Goal: Task Accomplishment & Management: Use online tool/utility

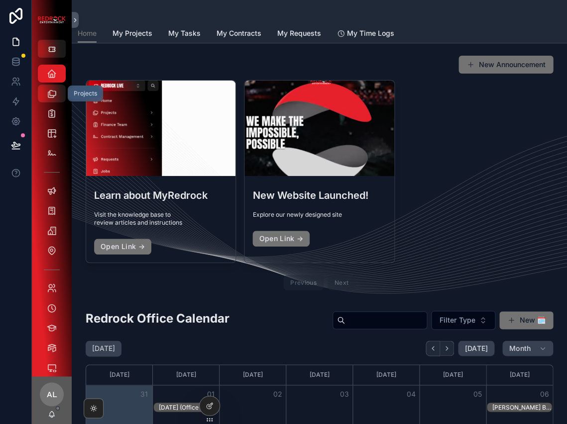
click at [56, 93] on icon "scrollable content" at bounding box center [52, 94] width 10 height 10
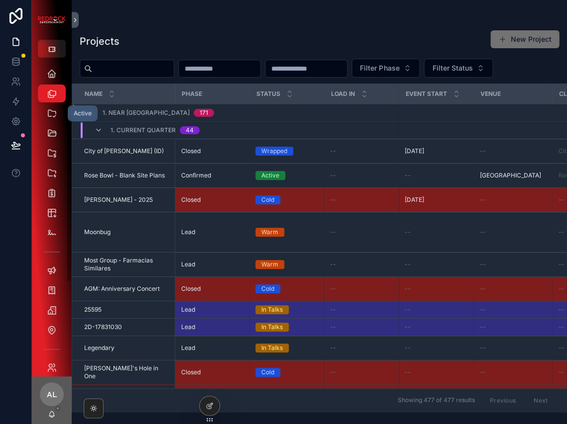
click at [74, 113] on div "Active" at bounding box center [83, 113] width 18 height 8
click at [45, 115] on div "Active" at bounding box center [52, 113] width 16 height 16
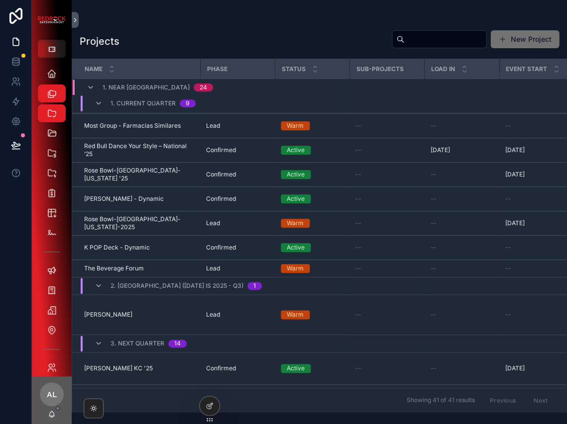
scroll to position [66, 0]
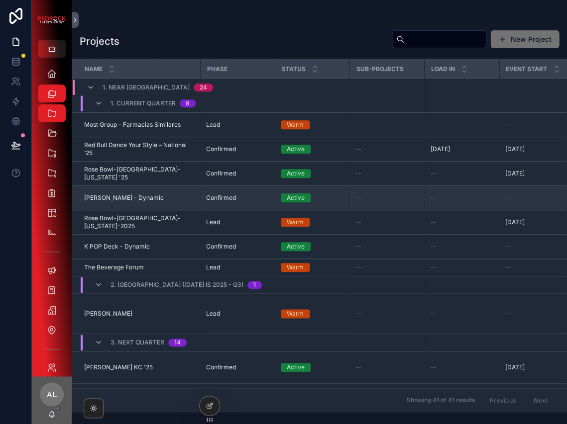
click at [141, 202] on span "[PERSON_NAME] - Dynamic" at bounding box center [124, 198] width 80 height 8
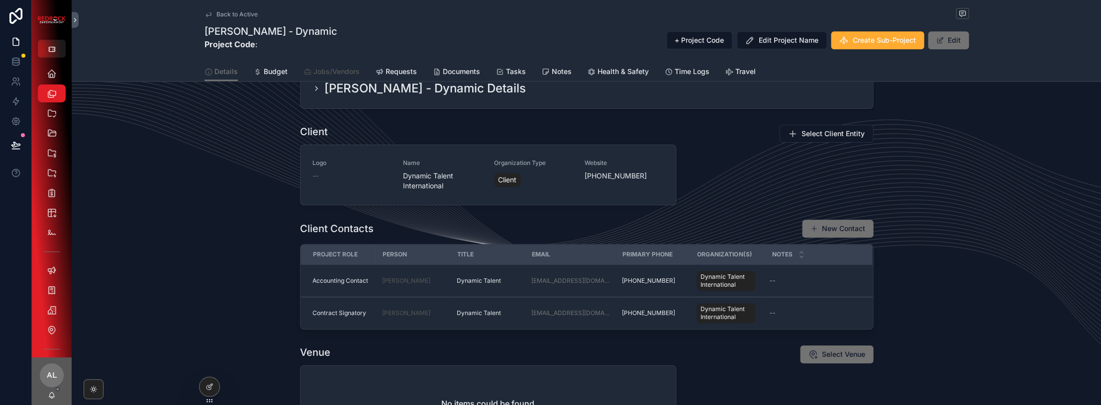
scroll to position [259, 0]
drag, startPoint x: 148, startPoint y: 281, endPoint x: 132, endPoint y: 263, distance: 24.0
click at [145, 275] on div "Client Logo -- Name Dynamic Talent International Organization Type Client Websi…" at bounding box center [586, 227] width 1029 height 213
click at [53, 90] on icon "scrollable content" at bounding box center [52, 94] width 10 height 10
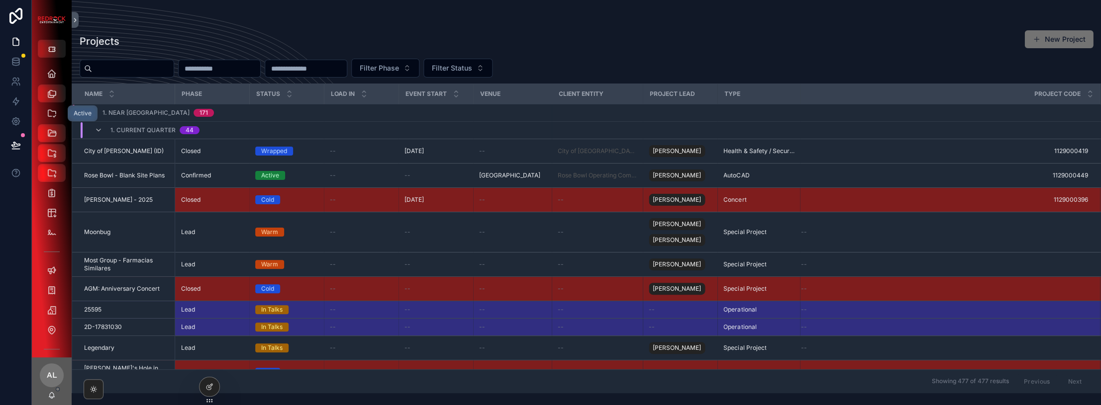
click at [48, 117] on icon "scrollable content" at bounding box center [52, 113] width 10 height 10
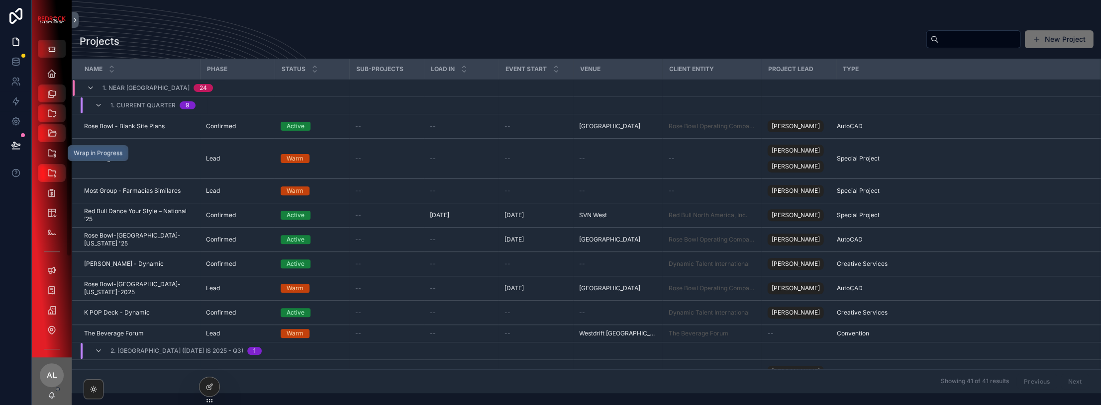
click at [44, 148] on div "Wrap in Progress" at bounding box center [52, 153] width 16 height 16
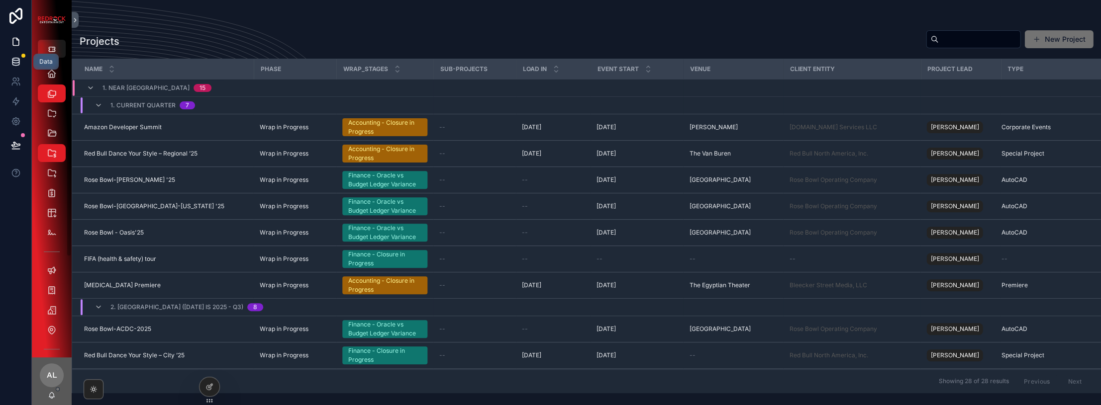
click at [14, 61] on icon at bounding box center [15, 59] width 6 height 2
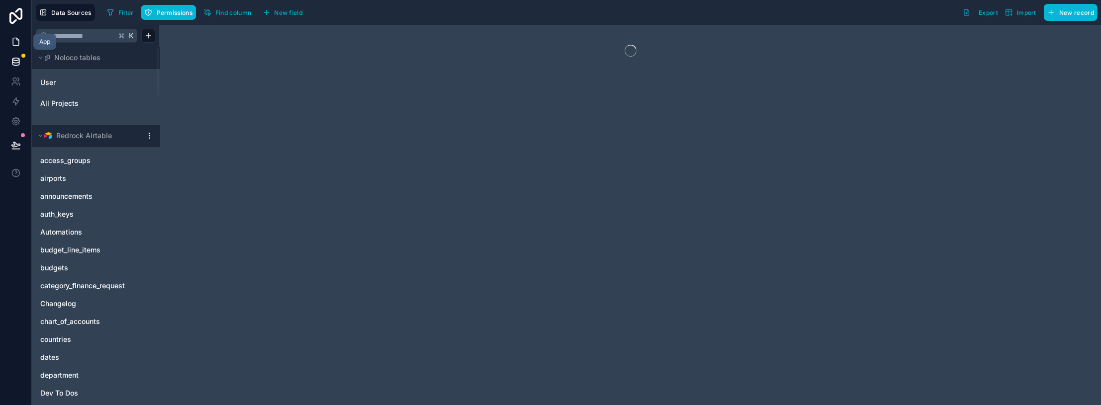
click at [13, 45] on icon at bounding box center [16, 41] width 6 height 7
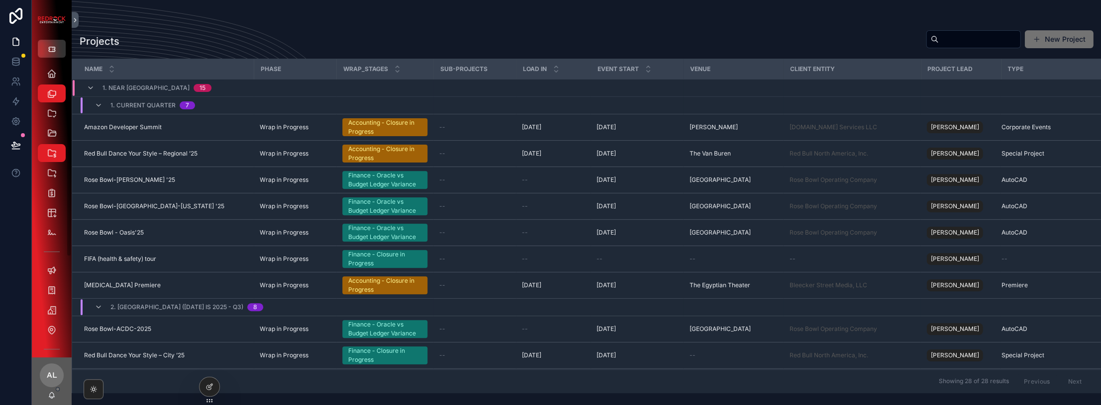
click at [51, 50] on icon "scrollable content" at bounding box center [52, 49] width 8 height 8
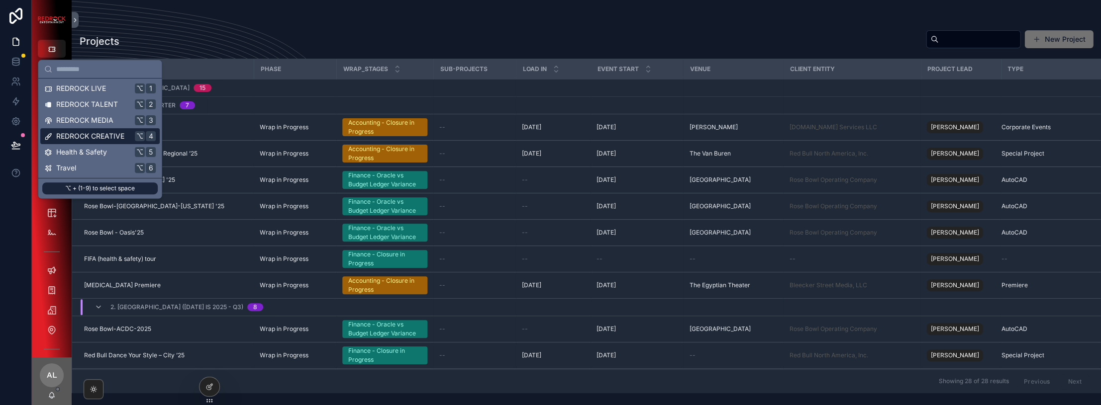
click at [76, 140] on span "REDROCK CREATIVE" at bounding box center [90, 136] width 68 height 10
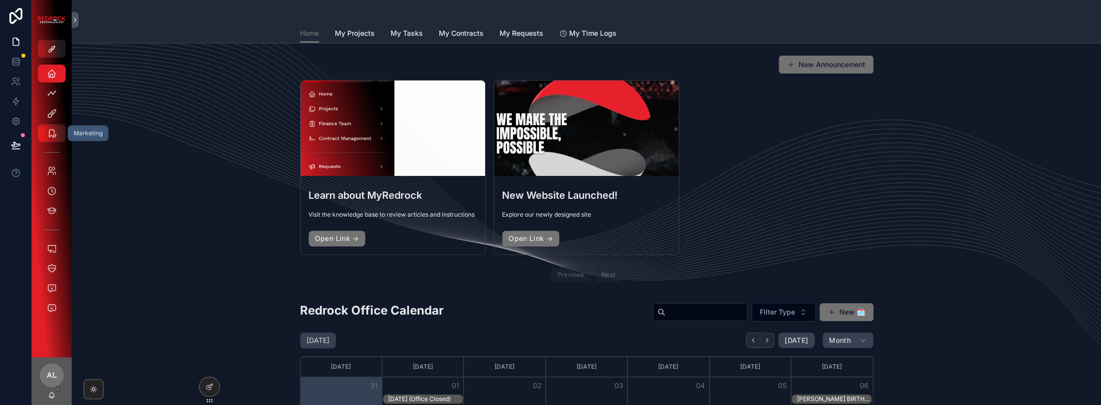
click at [59, 138] on div "Marketing" at bounding box center [52, 133] width 16 height 16
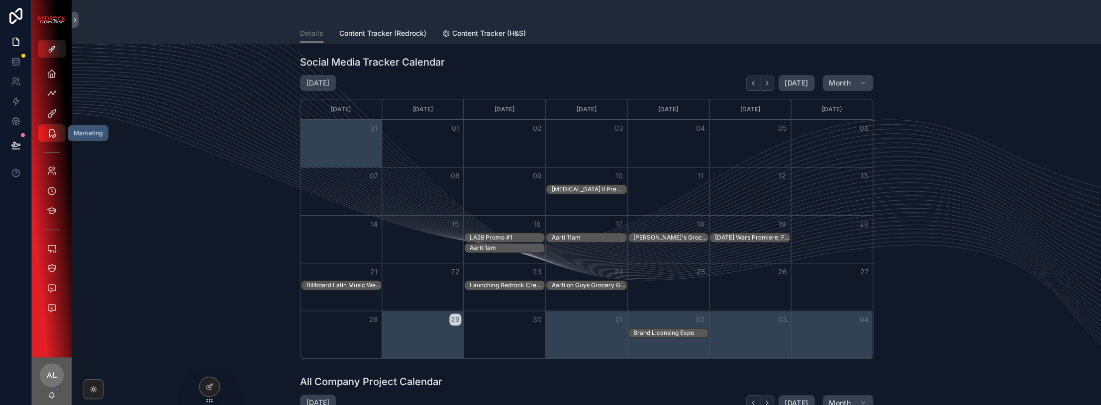
click at [53, 137] on icon "scrollable content" at bounding box center [52, 133] width 10 height 10
click at [398, 29] on span "Content Tracker (Redrock)" at bounding box center [382, 33] width 87 height 10
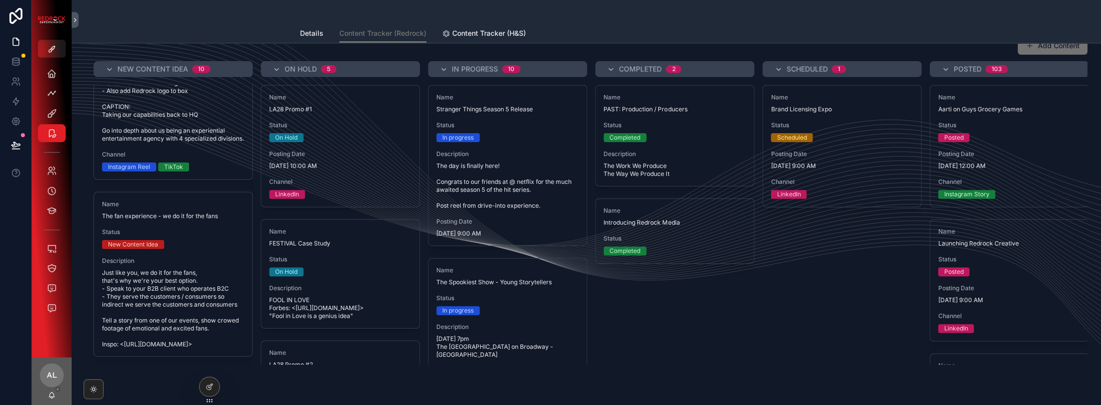
scroll to position [19, 0]
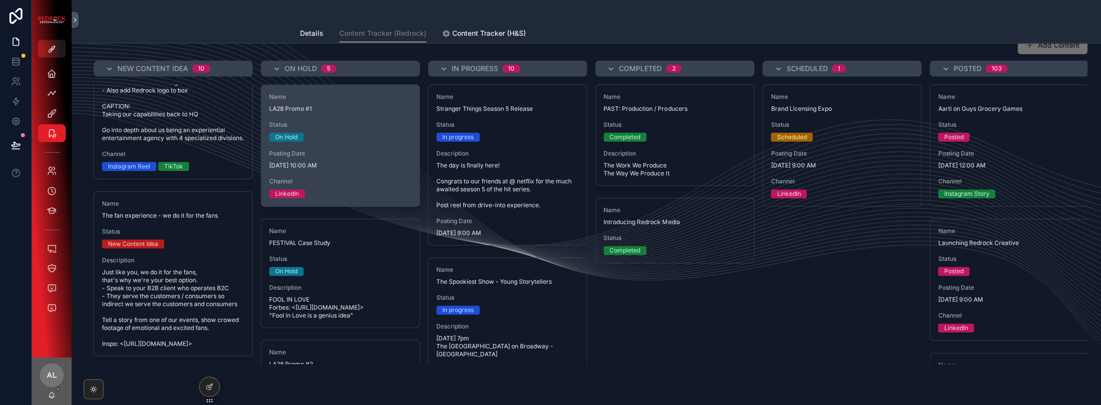
click at [360, 143] on div "Name LA28 Promo #1 Status On Hold Posting Date [DATE] 10:00 AM Channel LinkedIn" at bounding box center [340, 145] width 158 height 121
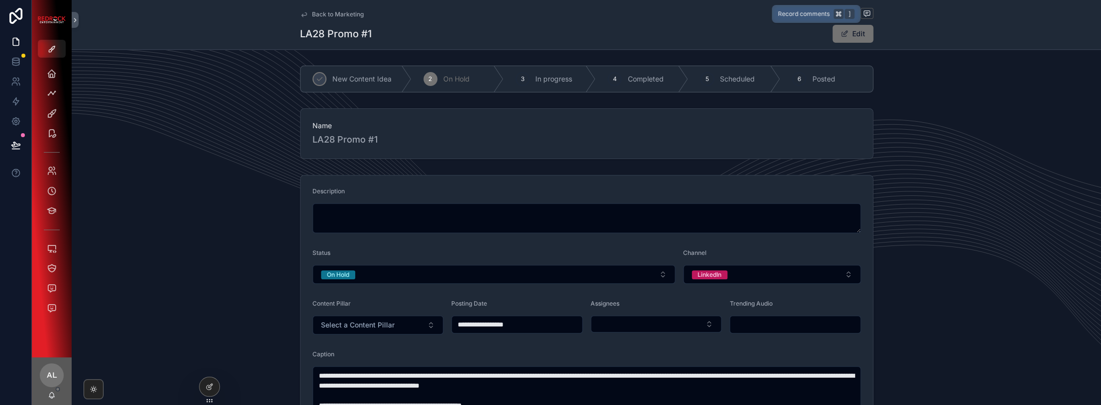
click at [652, 14] on icon "scrollable content" at bounding box center [866, 14] width 2 height 0
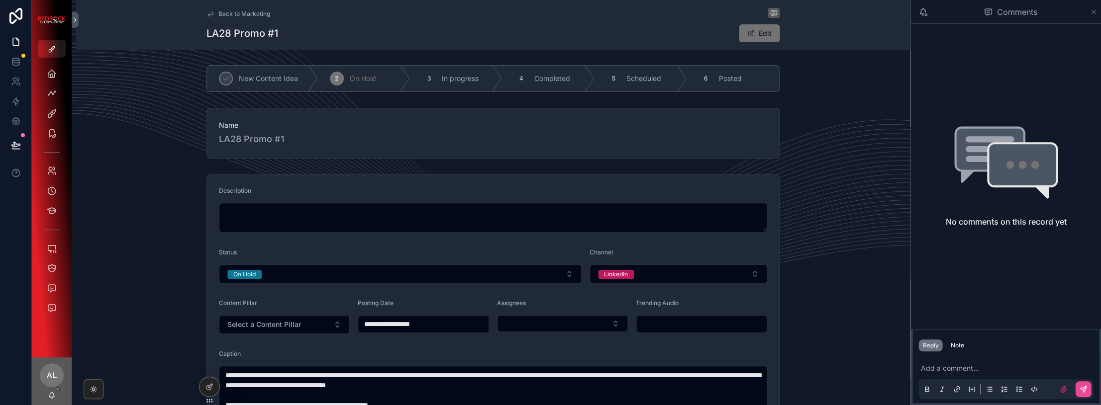
click at [652, 13] on icon "scrollable content" at bounding box center [1093, 12] width 7 height 8
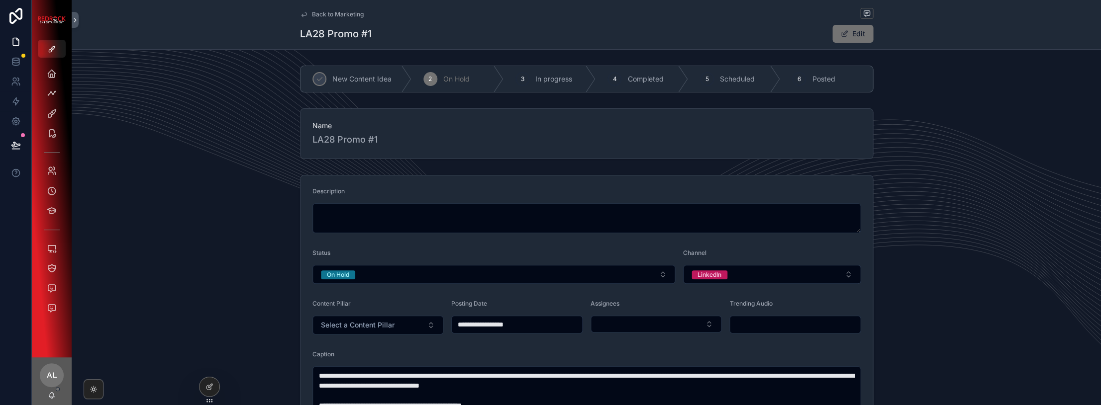
click at [343, 13] on span "Back to Marketing" at bounding box center [338, 14] width 52 height 8
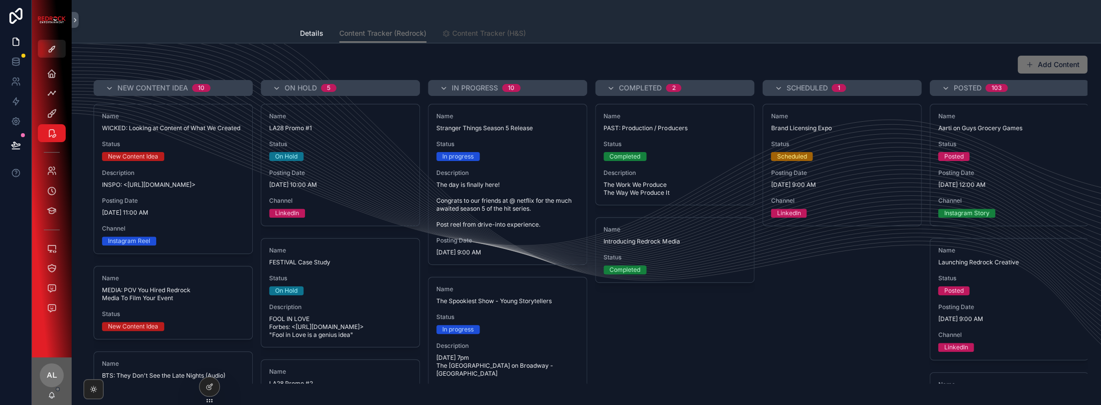
click at [486, 33] on span "Content Tracker (H&S)" at bounding box center [489, 33] width 74 height 10
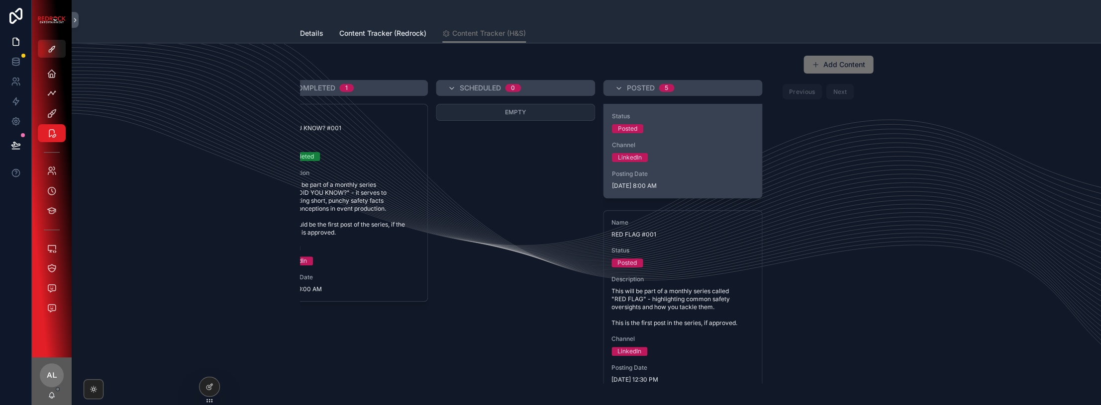
scroll to position [46, 0]
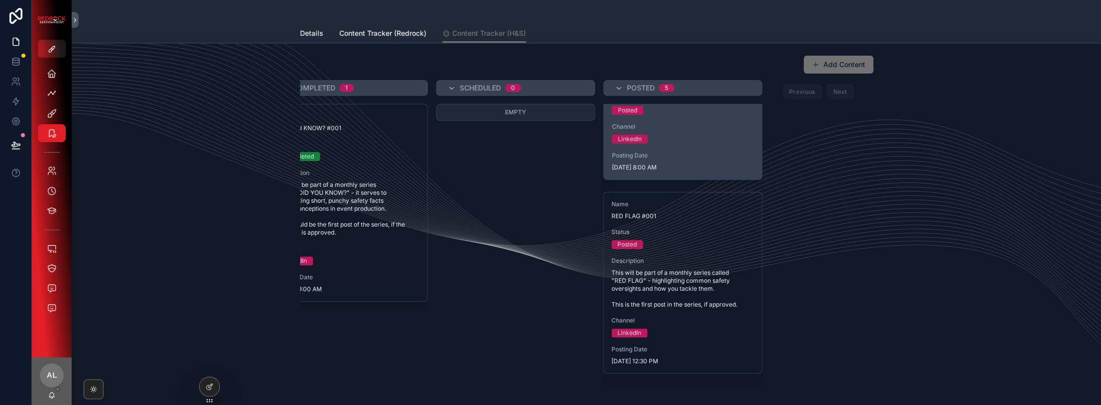
click at [652, 159] on div "Posting Date [DATE] 8:00 AM" at bounding box center [682, 162] width 142 height 20
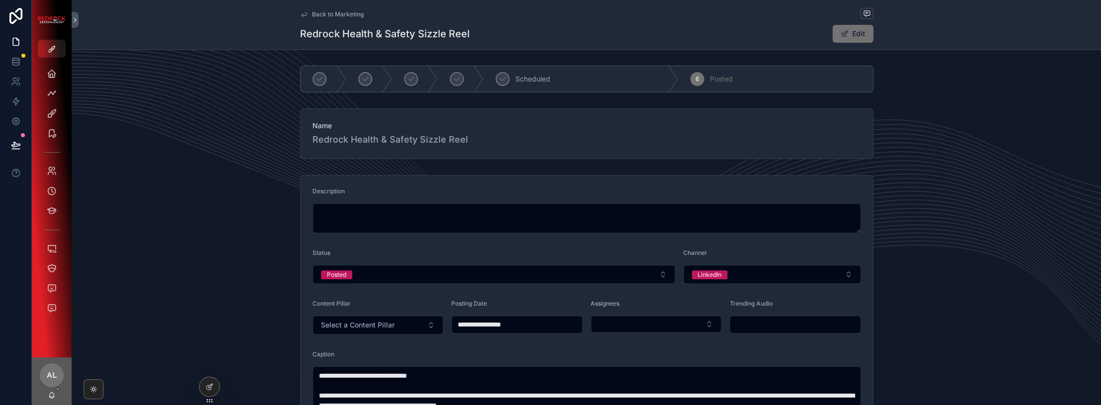
click at [336, 13] on span "Back to Marketing" at bounding box center [338, 14] width 52 height 8
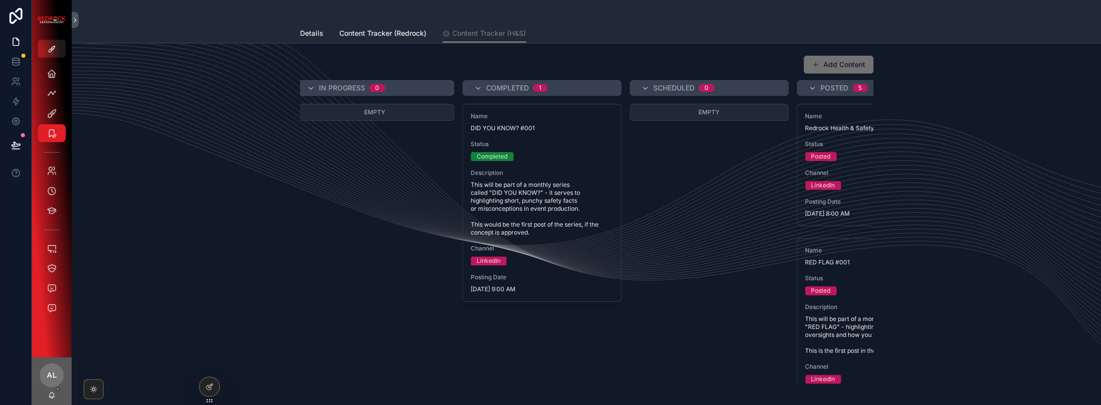
scroll to position [0, 332]
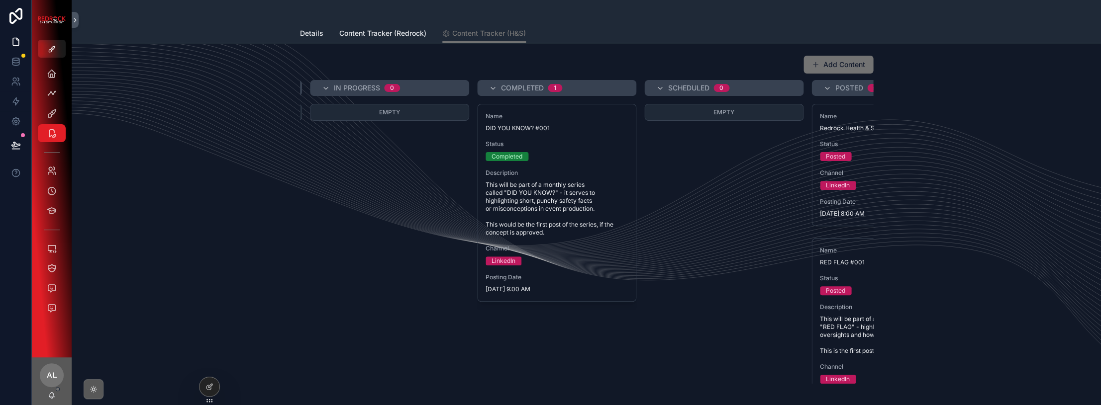
click at [93, 389] on icon "scrollable content" at bounding box center [94, 390] width 8 height 8
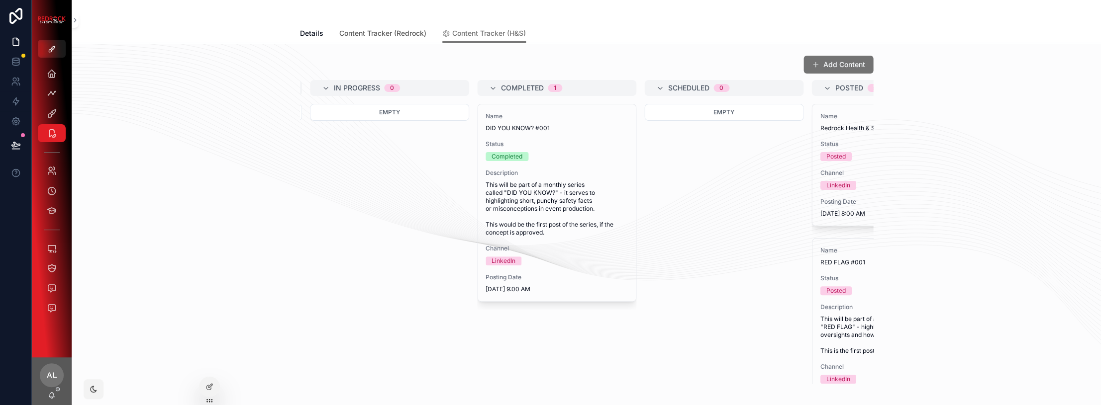
click at [388, 33] on span "Content Tracker (Redrock)" at bounding box center [382, 33] width 87 height 10
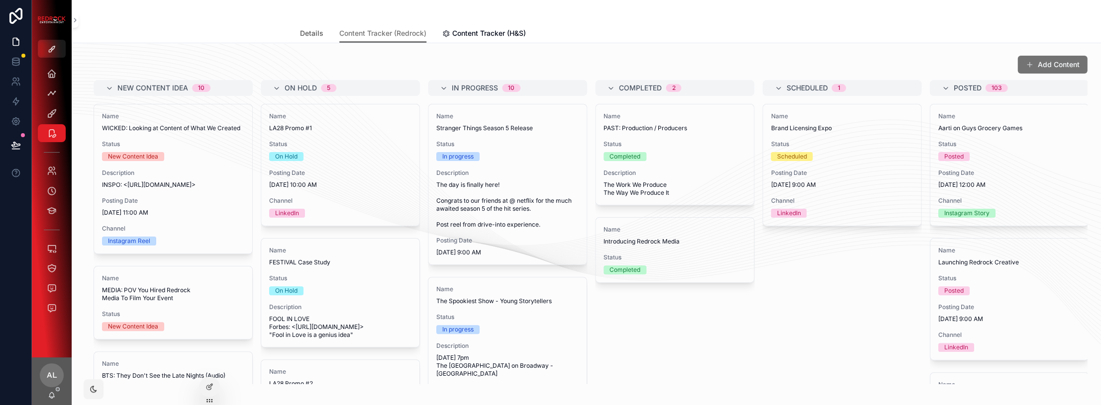
click at [304, 30] on span "Details" at bounding box center [311, 33] width 23 height 10
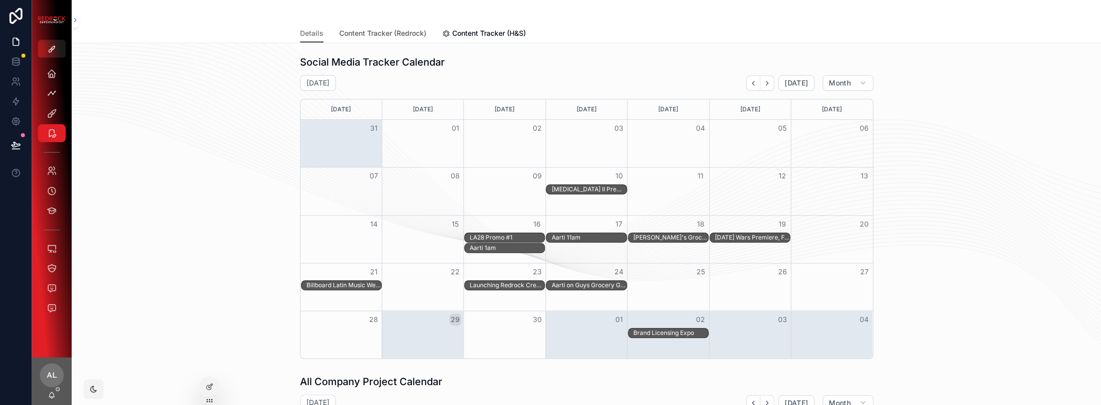
click at [368, 31] on span "Content Tracker (Redrock)" at bounding box center [382, 33] width 87 height 10
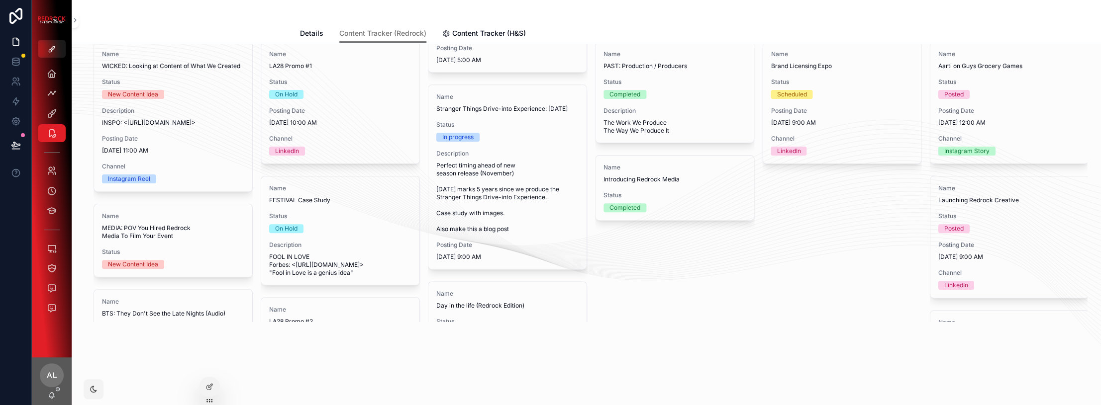
scroll to position [62, 0]
click at [538, 371] on div "Add Content New Content Idea 10 Name WICKED: Looking at Content of What We Crea…" at bounding box center [586, 185] width 1029 height 408
click at [212, 385] on icon at bounding box center [210, 386] width 4 height 4
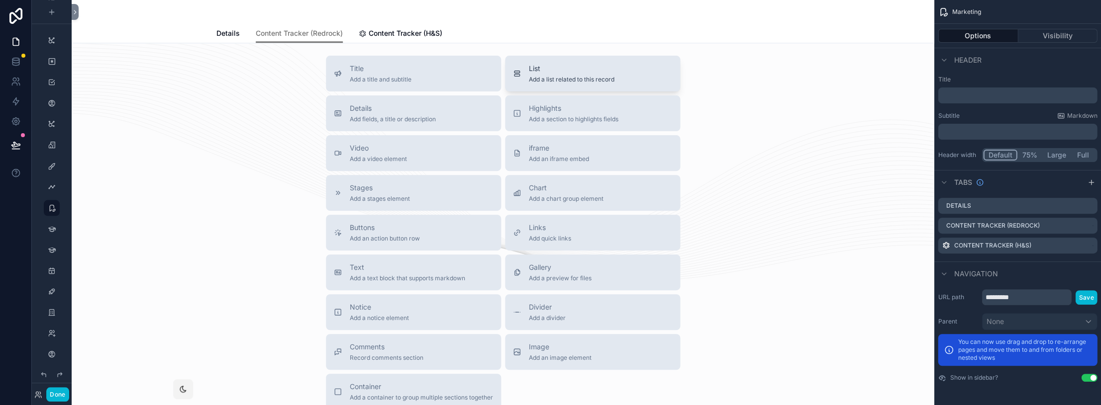
scroll to position [357, 0]
click at [576, 80] on span "Add a list related to this record" at bounding box center [572, 79] width 86 height 8
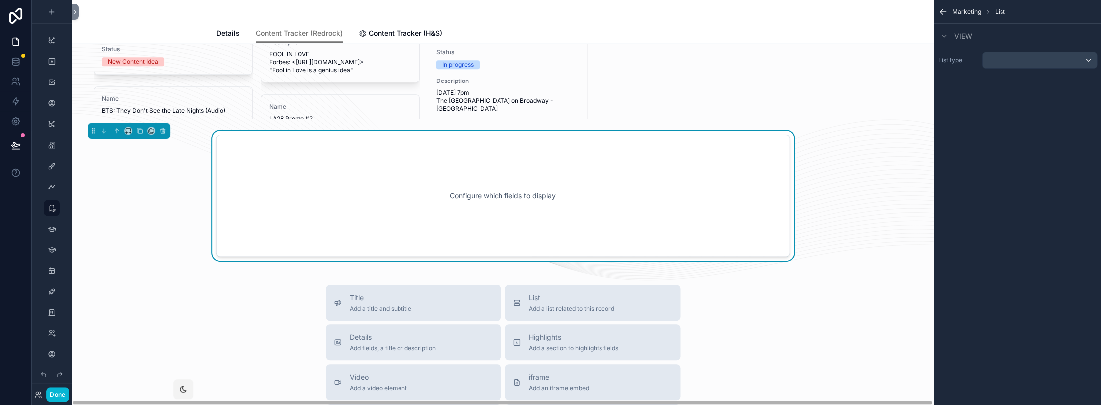
scroll to position [259, 0]
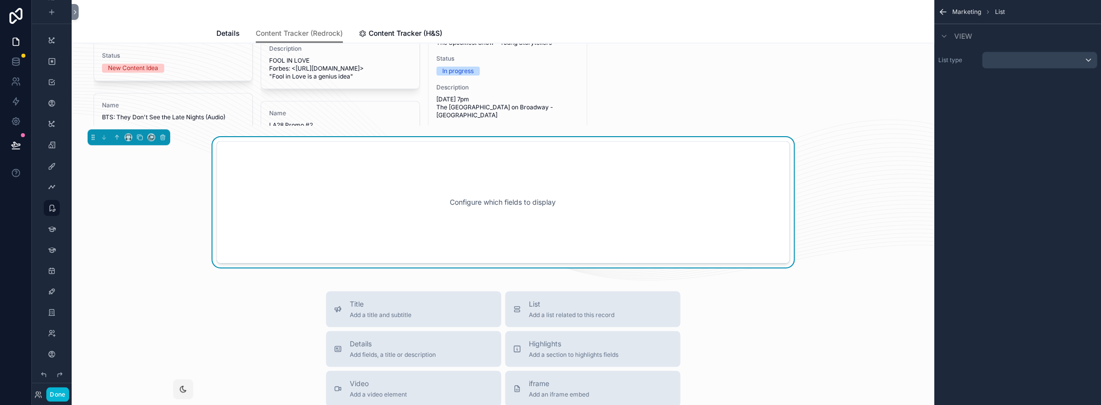
click at [652, 64] on div "scrollable content" at bounding box center [1039, 60] width 114 height 16
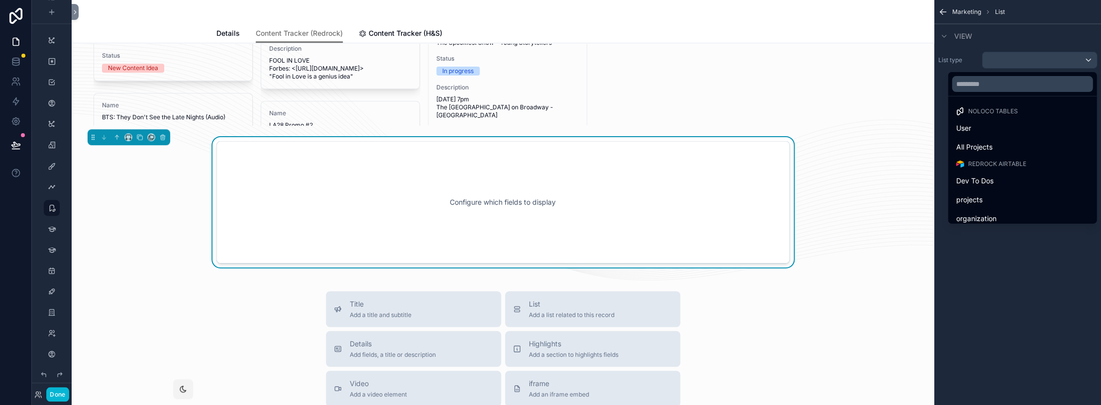
scroll to position [0, 0]
click at [652, 84] on input "text" at bounding box center [1022, 84] width 141 height 16
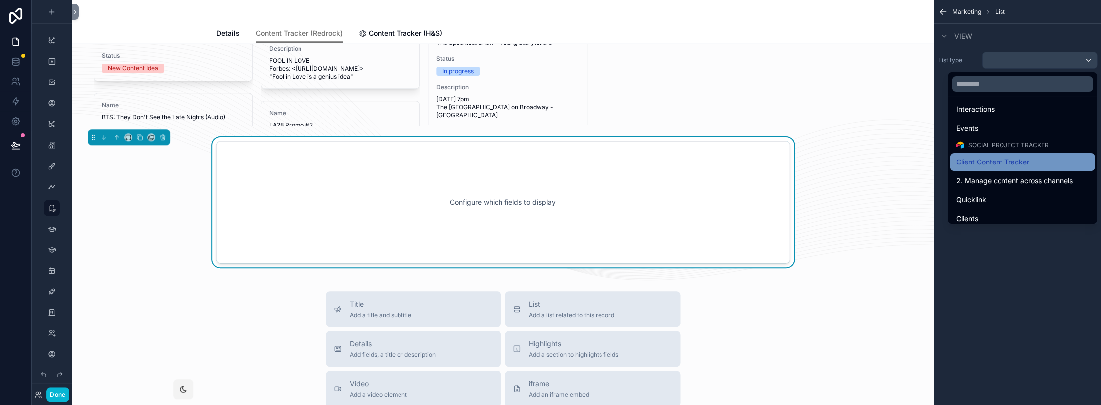
click at [652, 156] on span "Client Content Tracker" at bounding box center [992, 162] width 73 height 12
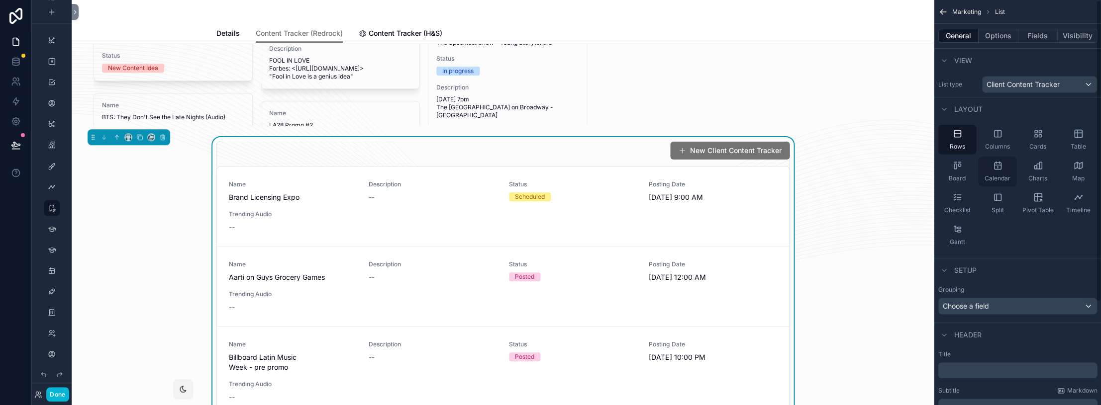
click at [652, 171] on div "Calendar" at bounding box center [997, 172] width 38 height 30
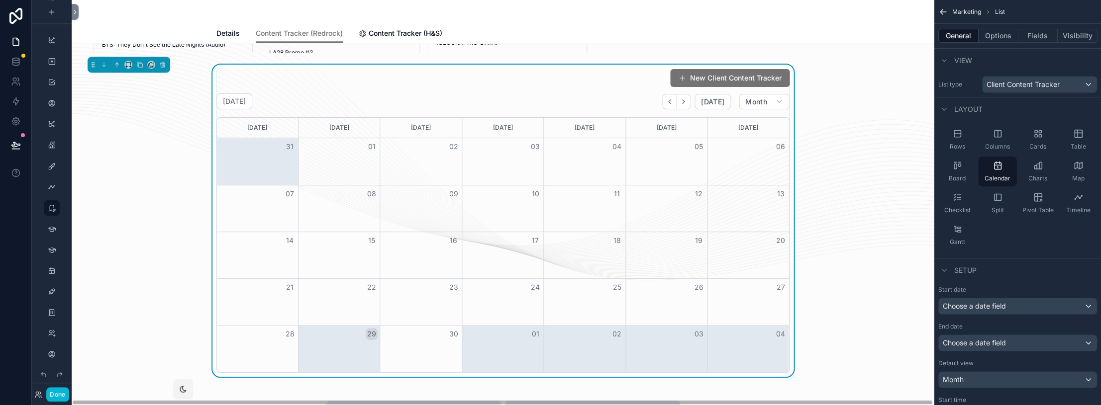
scroll to position [332, 0]
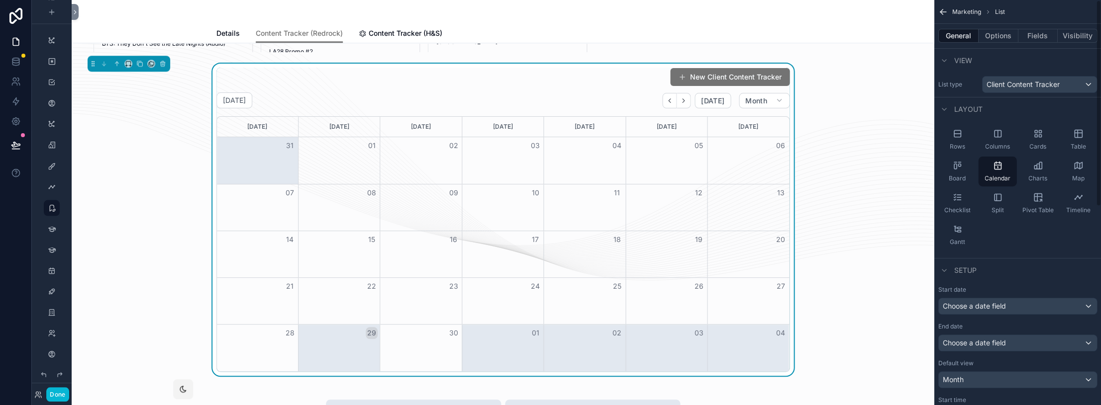
click at [652, 304] on div "Choose a date field" at bounding box center [1017, 307] width 158 height 16
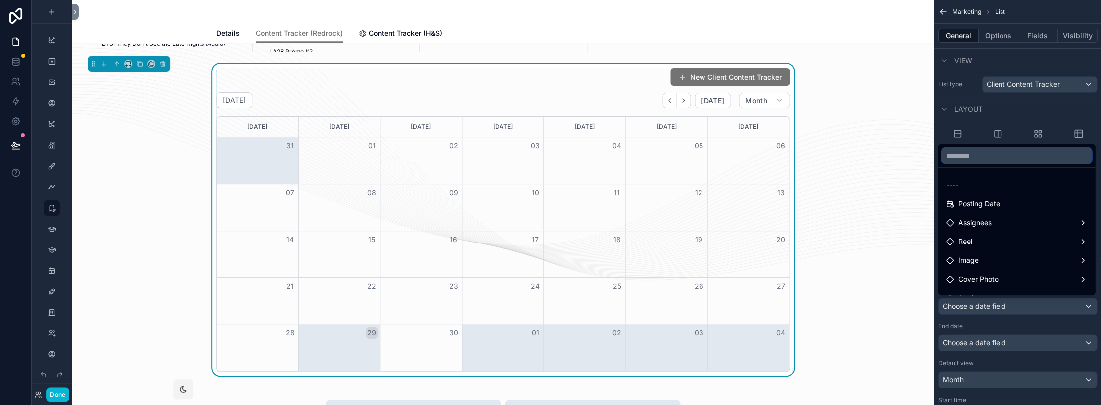
click at [652, 160] on input "text" at bounding box center [1016, 156] width 149 height 16
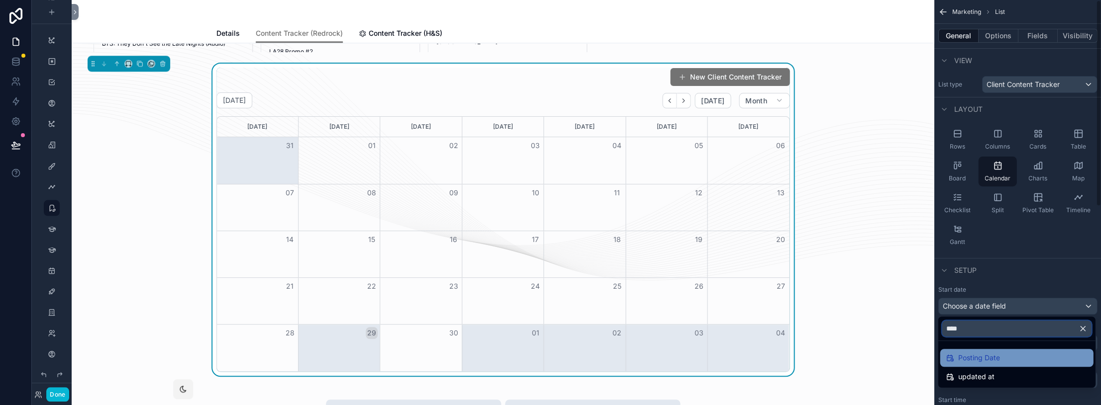
type input "****"
click at [652, 357] on span "Posting Date" at bounding box center [979, 358] width 42 height 12
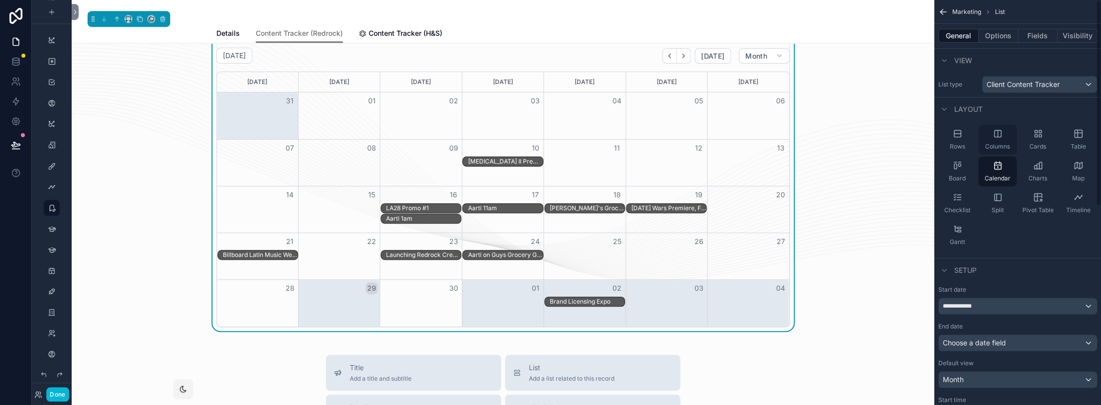
scroll to position [0, 0]
click at [652, 39] on button "Options" at bounding box center [998, 36] width 40 height 14
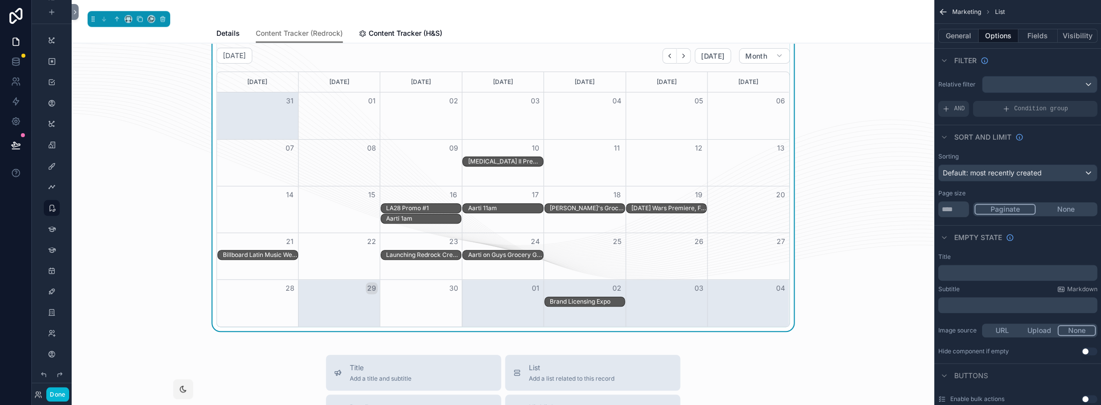
click at [652, 83] on div "scrollable content" at bounding box center [1039, 85] width 114 height 16
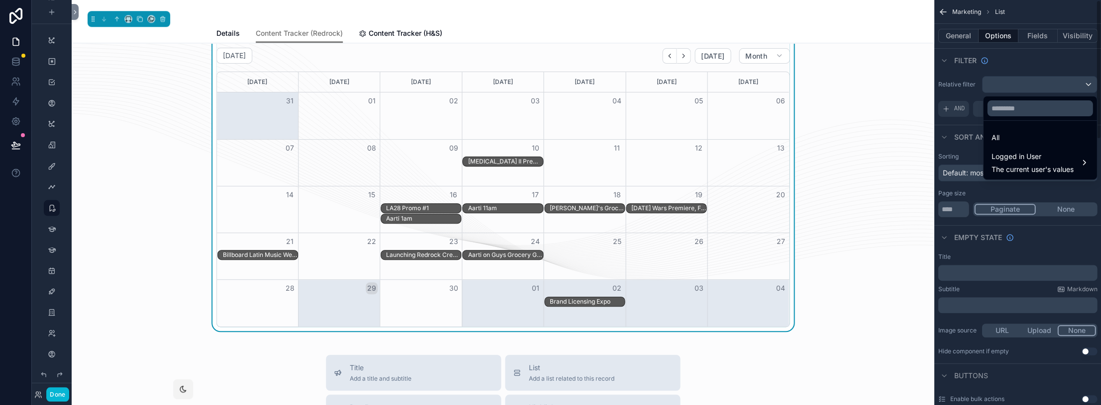
click at [652, 67] on div "scrollable content" at bounding box center [550, 202] width 1101 height 405
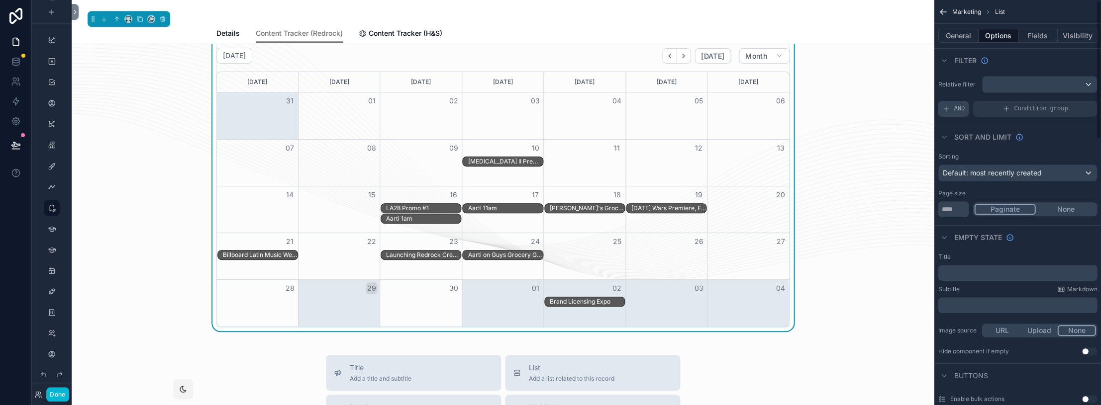
click at [652, 109] on div "AND" at bounding box center [953, 109] width 31 height 16
click at [652, 110] on span "Add a filter" at bounding box center [963, 109] width 43 height 8
click at [652, 103] on icon "scrollable content" at bounding box center [1071, 102] width 3 height 3
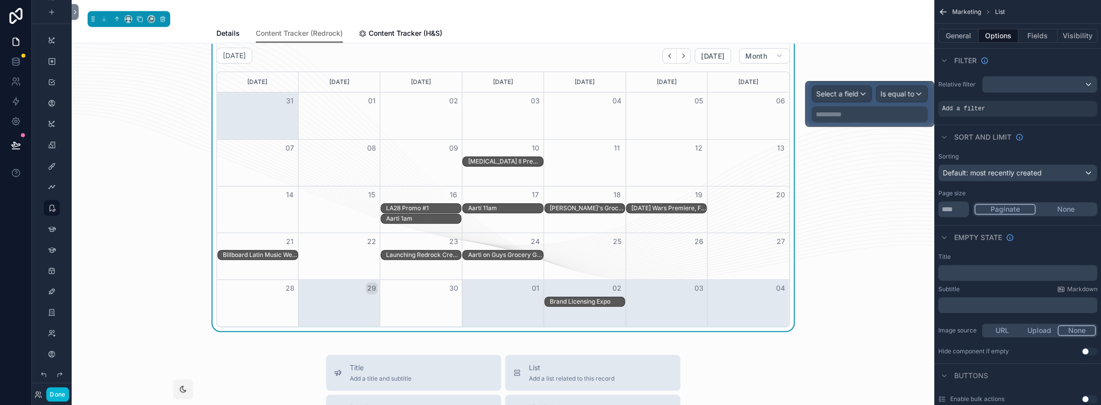
click at [652, 94] on span "Select a field" at bounding box center [837, 94] width 42 height 8
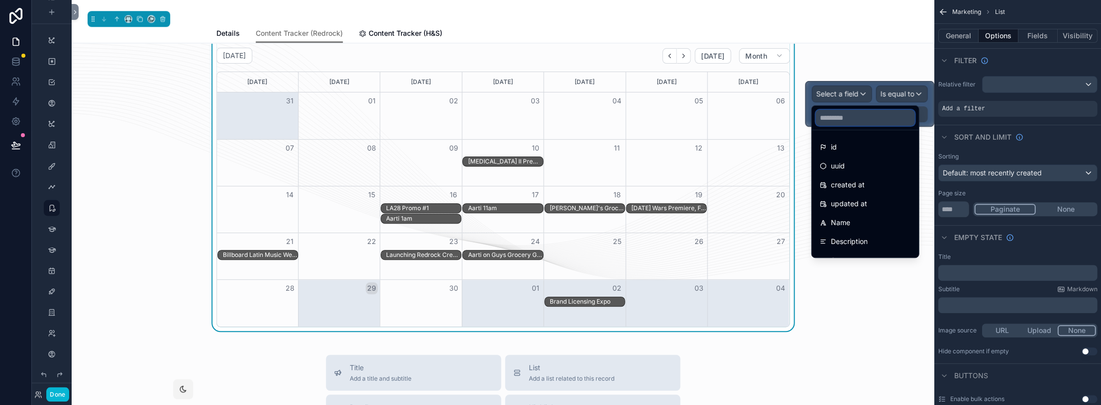
click at [652, 122] on input "text" at bounding box center [864, 118] width 99 height 16
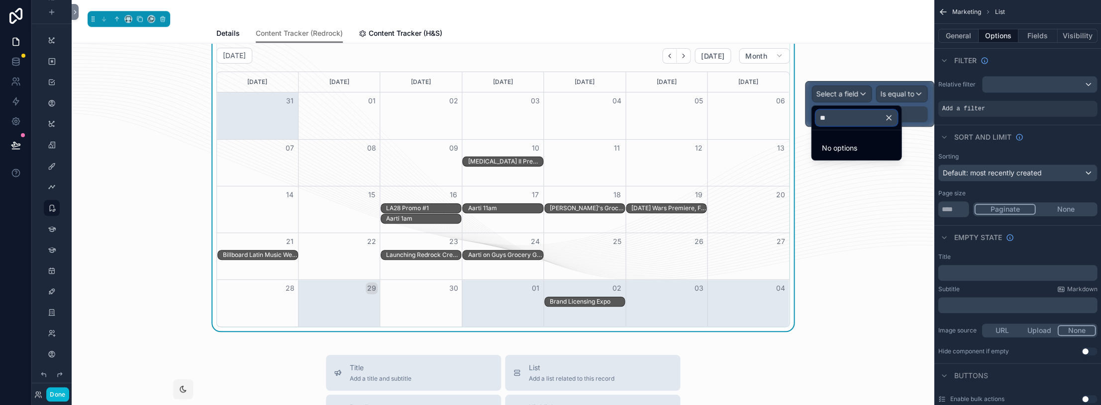
type input "*"
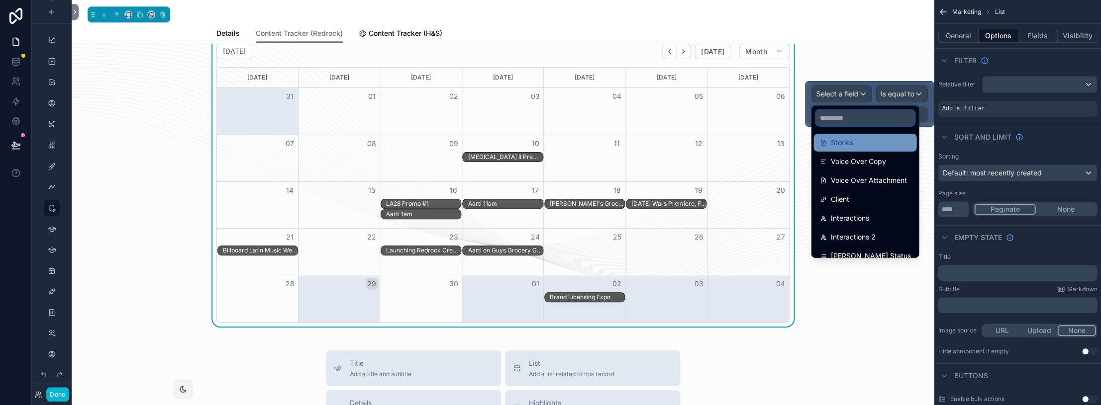
scroll to position [292, 0]
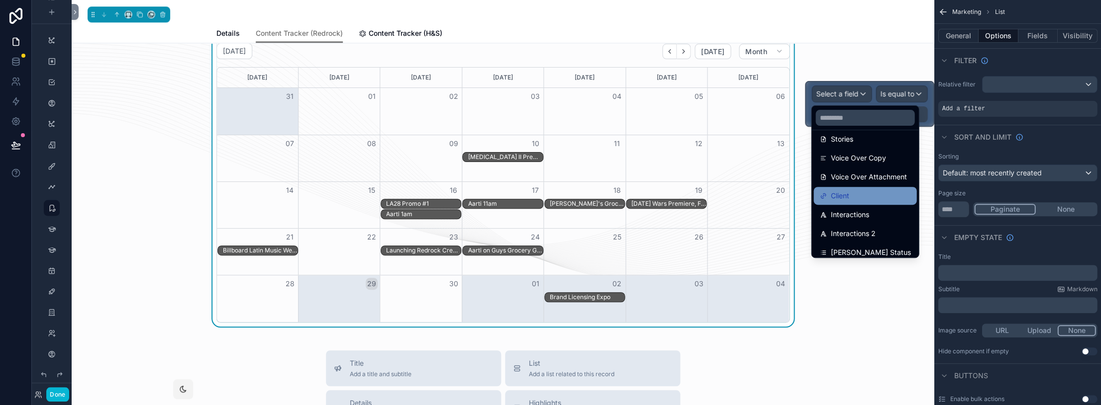
click at [652, 192] on span "Client" at bounding box center [839, 196] width 18 height 12
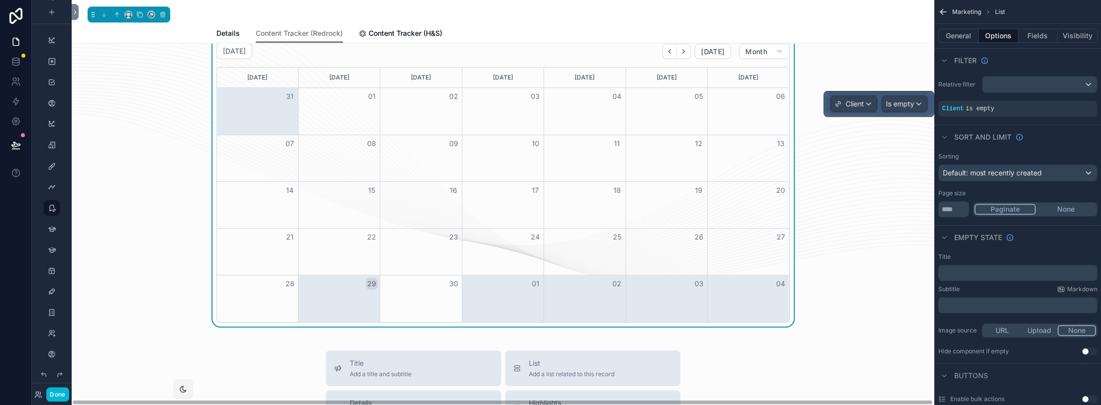
click at [652, 107] on span "Is empty" at bounding box center [900, 104] width 28 height 10
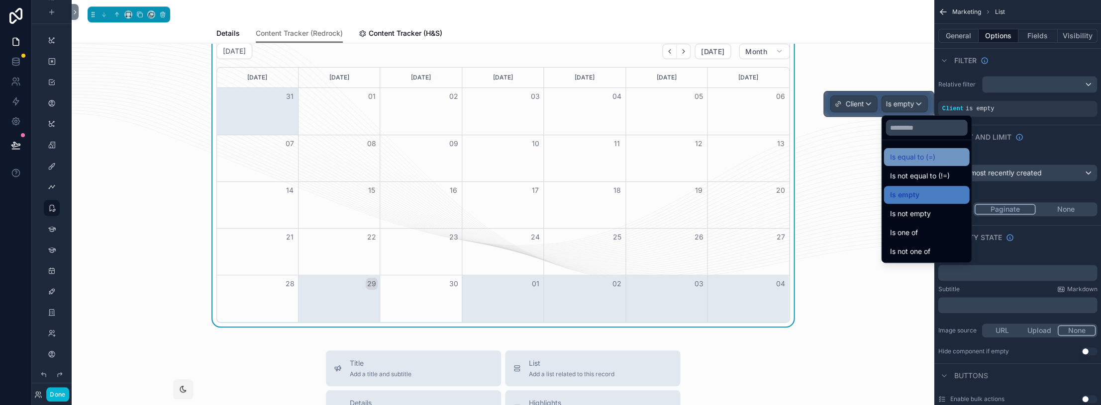
click at [652, 157] on span "Is equal to (=)" at bounding box center [912, 157] width 45 height 12
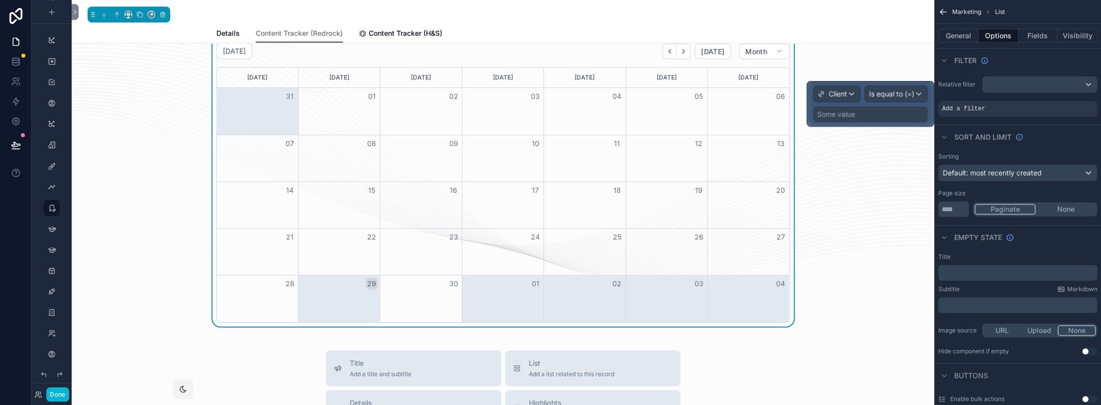
click at [652, 116] on div "Some value" at bounding box center [836, 114] width 38 height 10
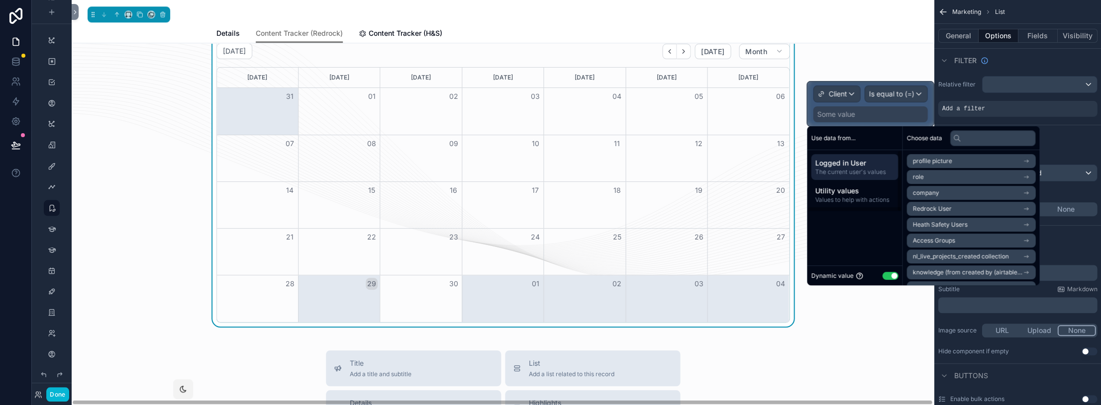
click at [652, 275] on button "Use setting" at bounding box center [890, 276] width 16 height 8
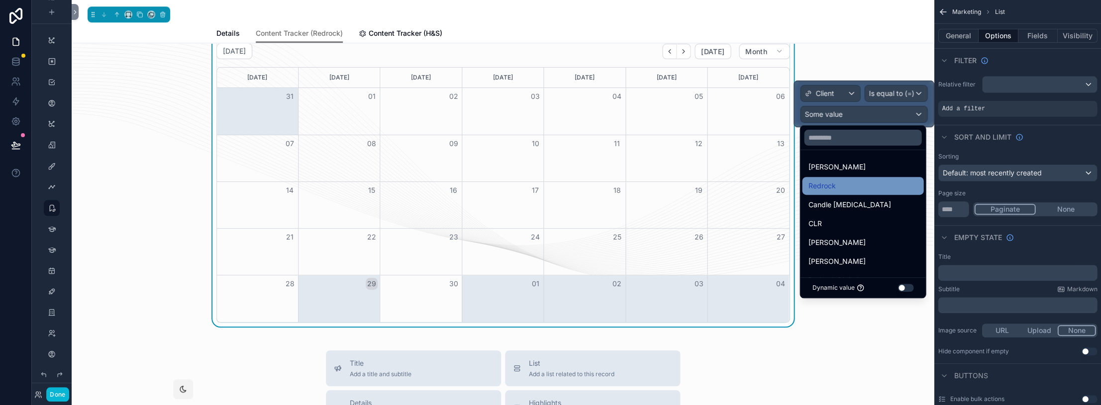
click at [652, 189] on div "Redrock" at bounding box center [862, 186] width 109 height 12
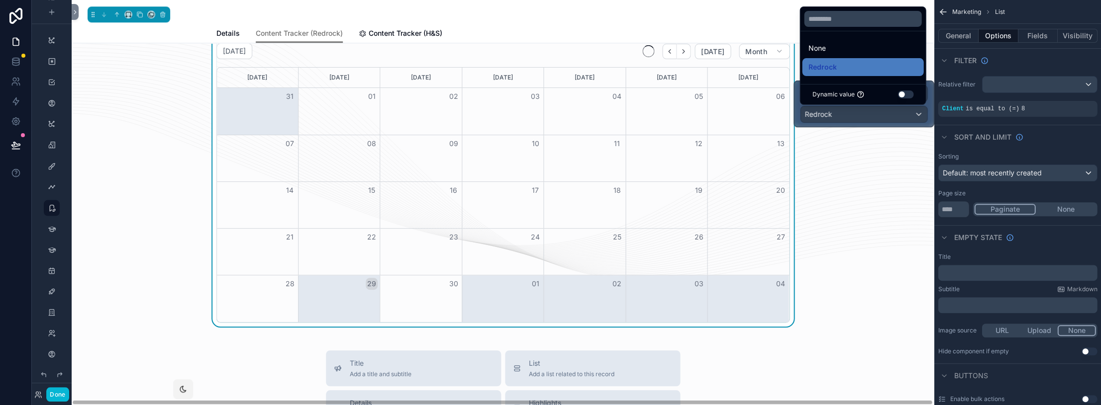
click at [652, 120] on div "Redrock" at bounding box center [863, 114] width 126 height 16
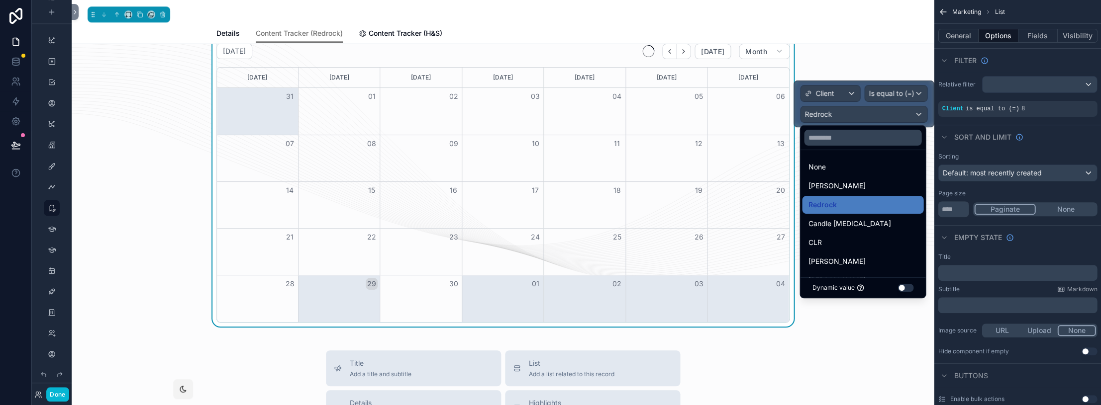
click at [652, 102] on div at bounding box center [863, 104] width 139 height 46
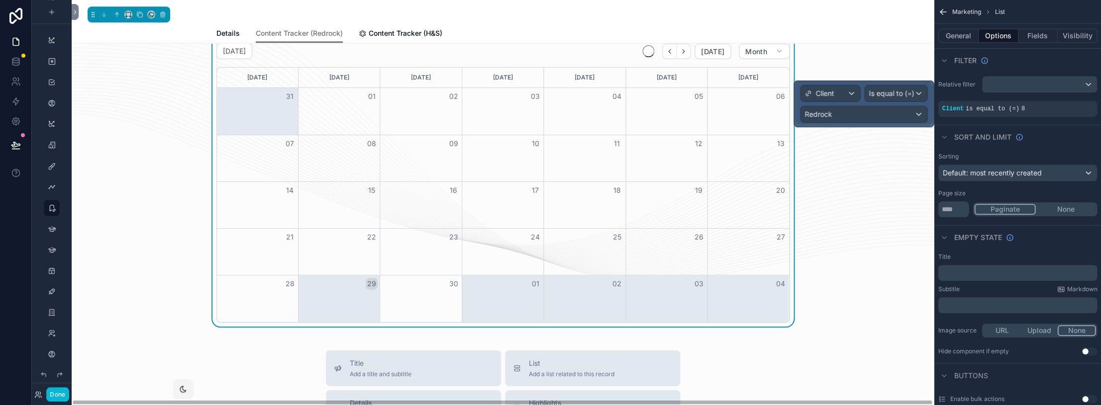
click at [652, 254] on div "Month View" at bounding box center [748, 252] width 82 height 46
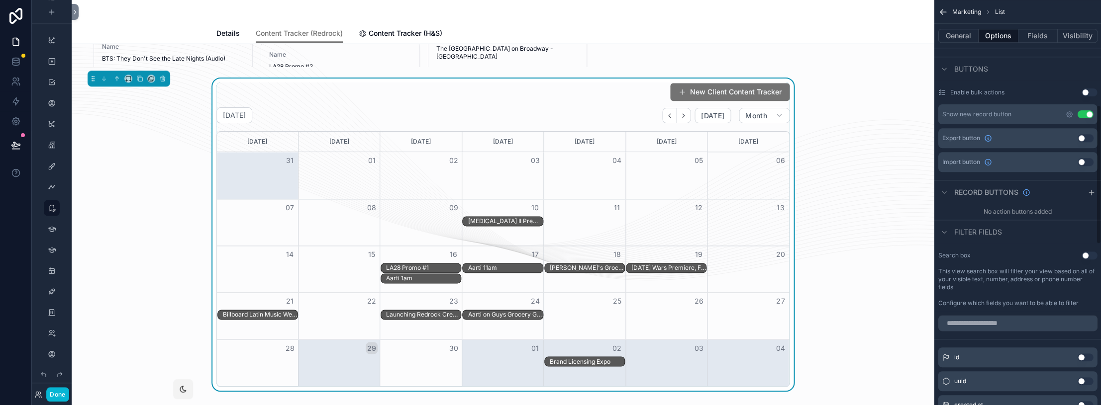
scroll to position [308, 0]
click at [652, 110] on button "Use setting" at bounding box center [1085, 113] width 16 height 8
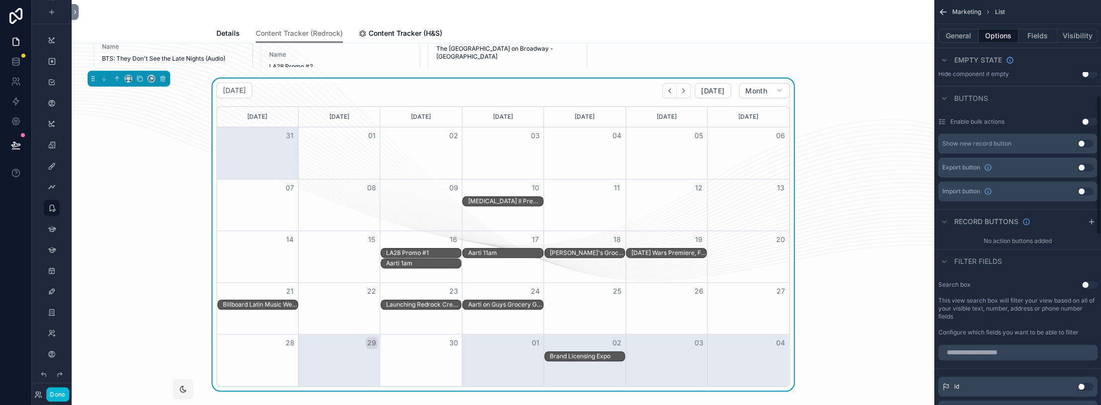
scroll to position [278, 0]
click at [652, 39] on button "General" at bounding box center [958, 36] width 40 height 14
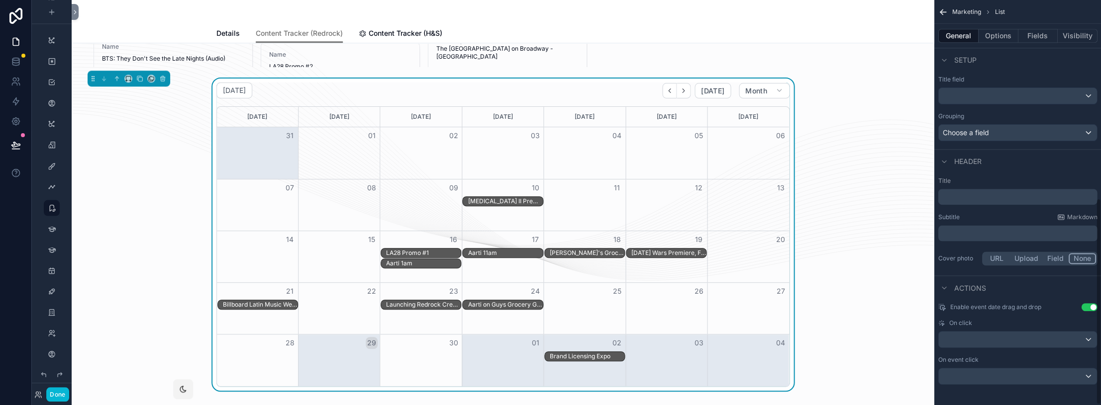
scroll to position [0, 0]
click at [652, 303] on button "Use setting" at bounding box center [1089, 307] width 16 height 8
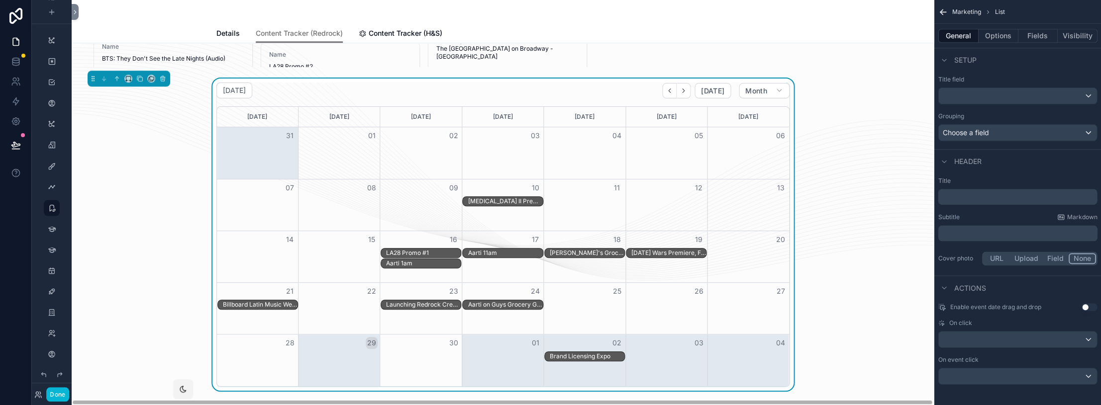
click at [652, 97] on div "[DATE] [DATE] Month [DATE] [DATE] [DATE] [DATE] [DATE] [DATE] [DATE] 31 01 02 0…" at bounding box center [503, 235] width 846 height 312
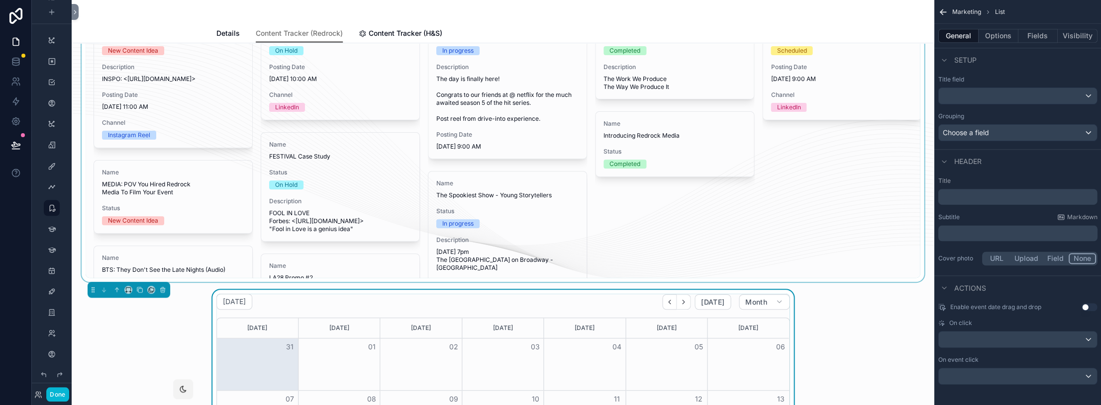
scroll to position [186, 0]
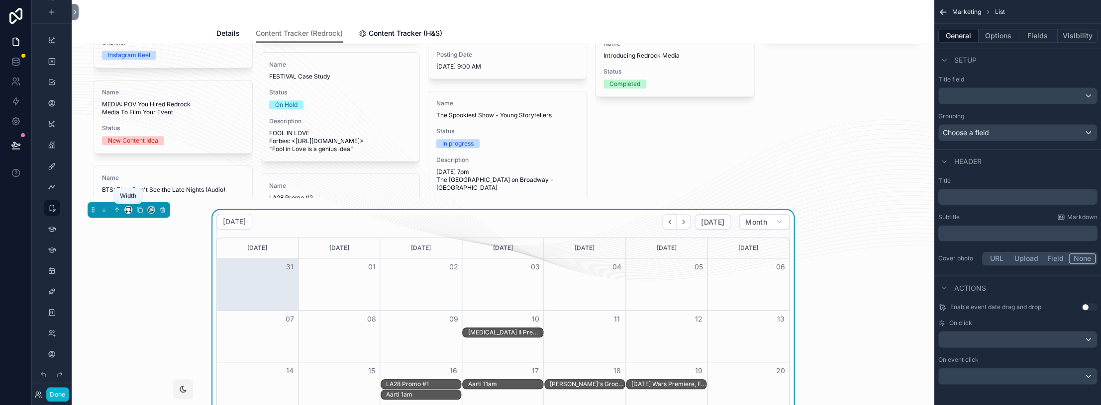
click at [127, 212] on icon "scrollable content" at bounding box center [127, 212] width 2 height 0
click at [151, 337] on span "Full width" at bounding box center [148, 341] width 31 height 12
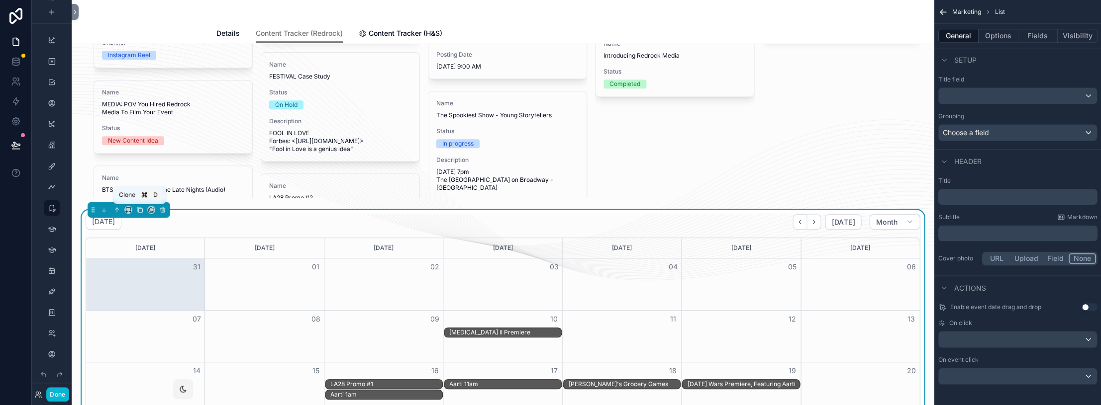
click at [139, 212] on icon "scrollable content" at bounding box center [140, 210] width 4 height 4
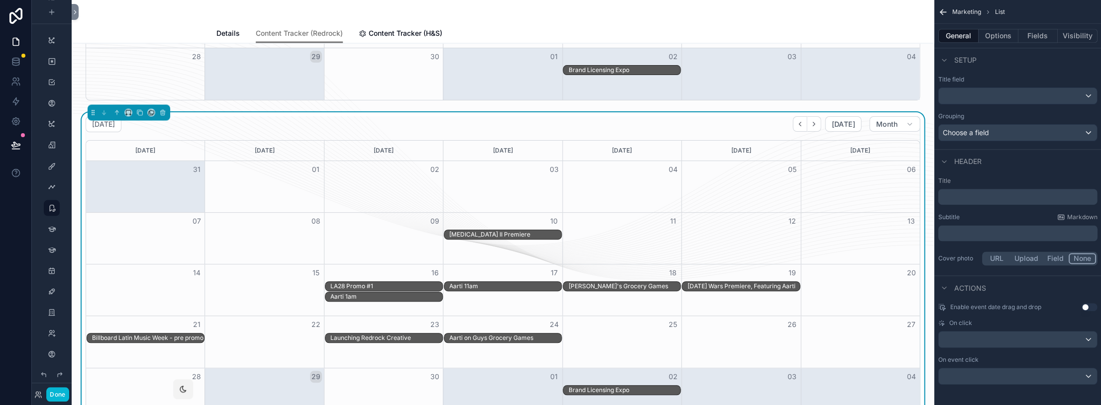
scroll to position [603, 0]
click at [163, 112] on icon "scrollable content" at bounding box center [162, 112] width 7 height 7
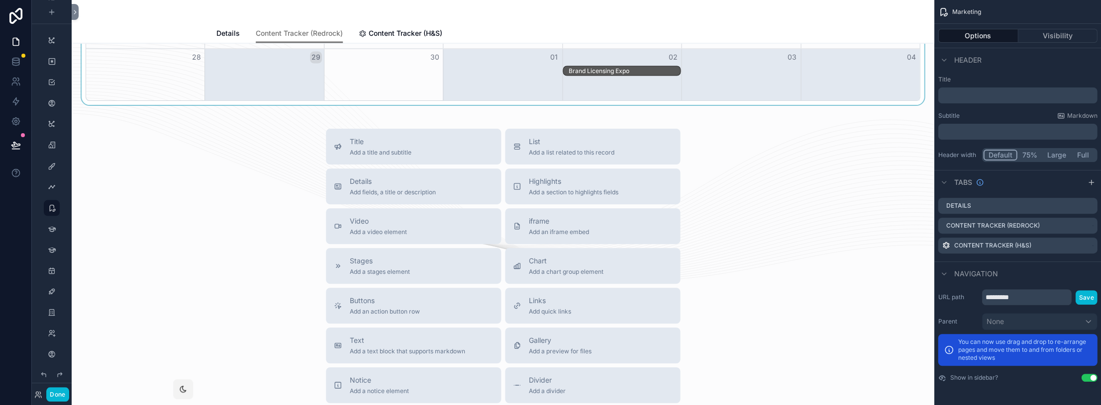
scroll to position [470, 0]
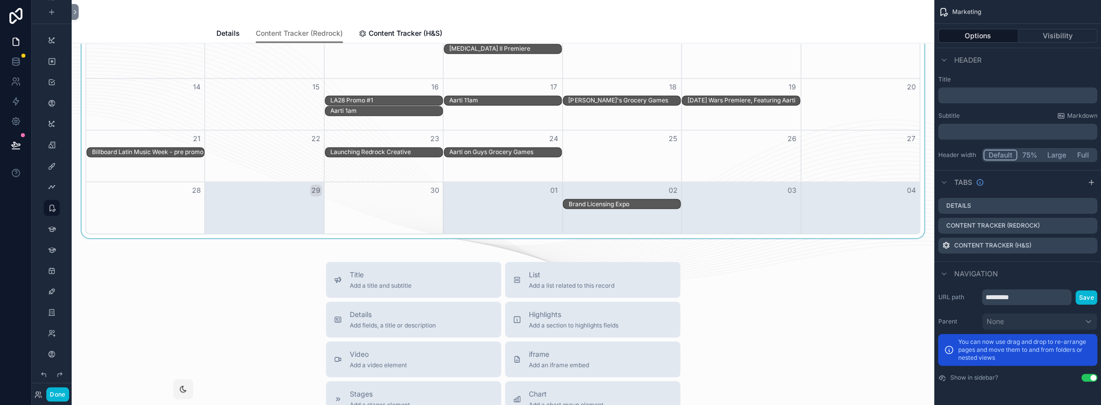
click at [170, 119] on div "scrollable content" at bounding box center [503, 82] width 846 height 312
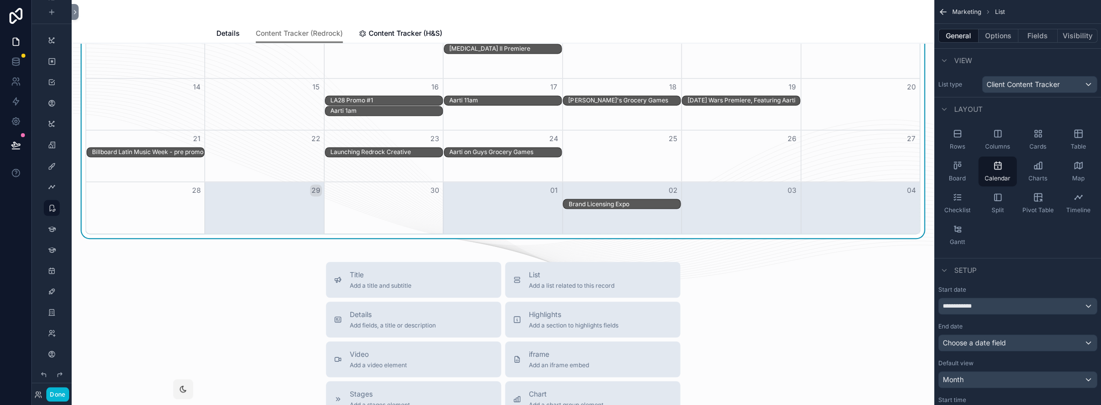
scroll to position [299, 0]
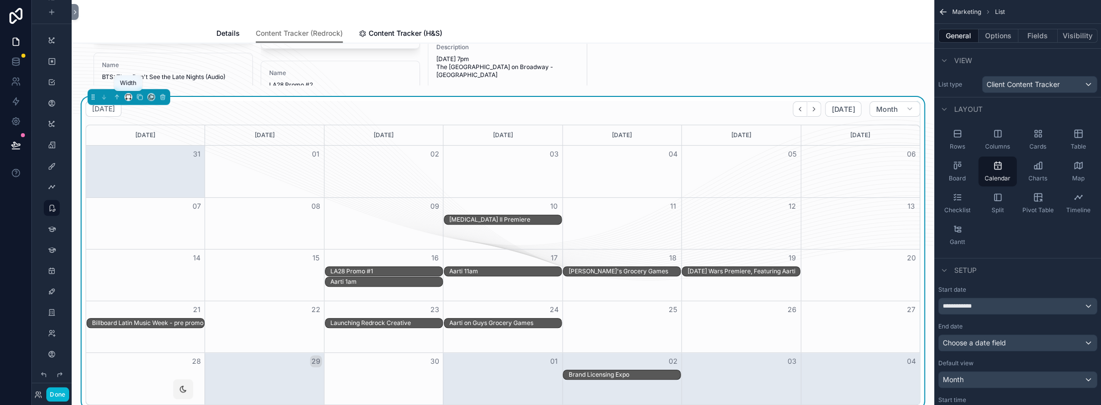
click at [129, 100] on icon "scrollable content" at bounding box center [128, 97] width 7 height 7
click at [142, 200] on div "75%" at bounding box center [150, 209] width 46 height 18
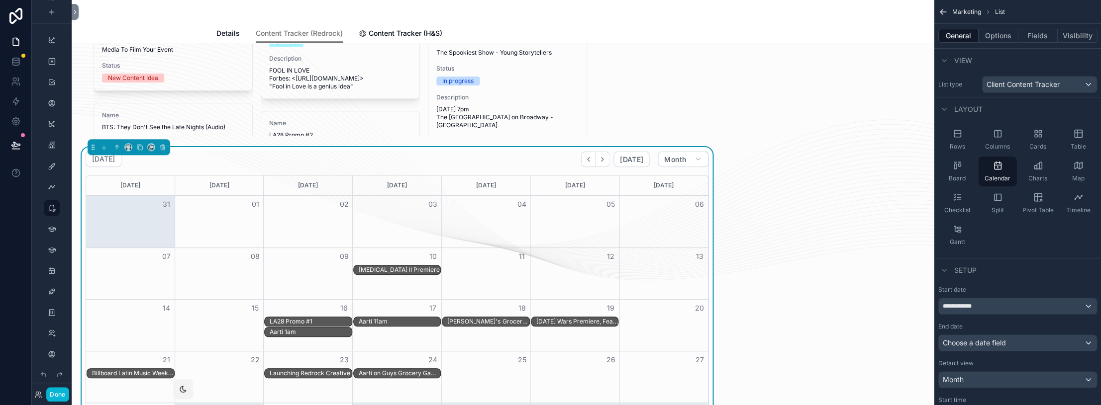
scroll to position [249, 0]
click at [125, 149] on icon "scrollable content" at bounding box center [128, 147] width 7 height 7
click at [149, 224] on div "50%" at bounding box center [148, 222] width 31 height 12
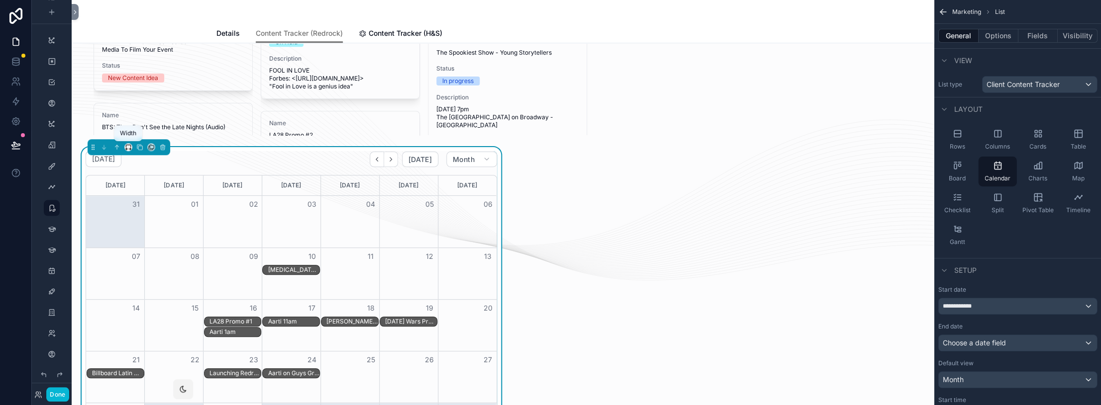
click at [127, 149] on icon "scrollable content" at bounding box center [127, 149] width 2 height 0
click at [150, 165] on span "Default" at bounding box center [144, 165] width 23 height 12
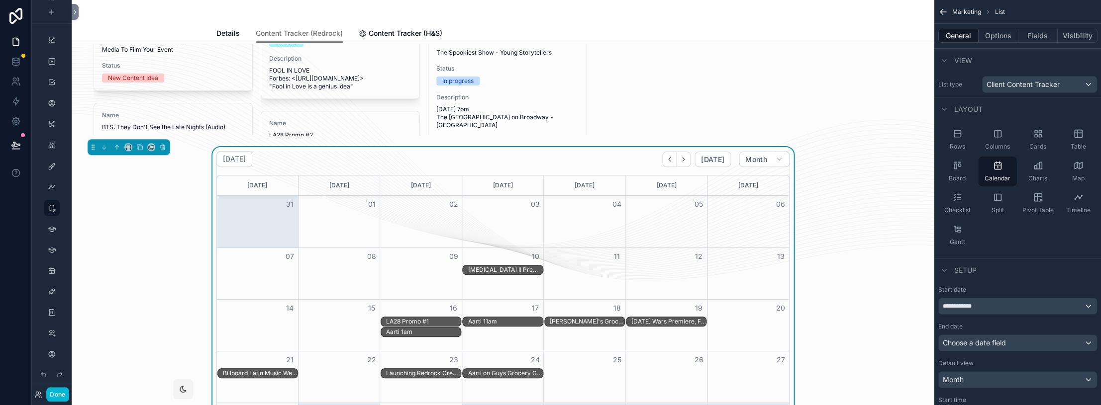
click at [123, 147] on div "scrollable content" at bounding box center [129, 147] width 83 height 16
click at [128, 148] on icon "scrollable content" at bounding box center [128, 147] width 7 height 7
click at [150, 259] on div "75%" at bounding box center [148, 260] width 31 height 12
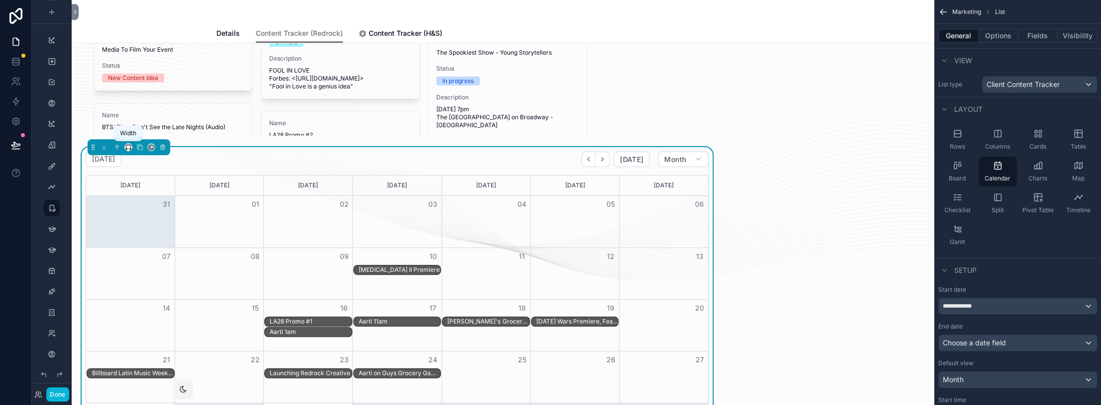
click at [126, 145] on icon "scrollable content" at bounding box center [128, 147] width 7 height 7
drag, startPoint x: 138, startPoint y: 174, endPoint x: 139, endPoint y: 163, distance: 11.5
click at [139, 163] on ul "Default 25% 33% 50% 66% 75% Full width Large" at bounding box center [148, 217] width 47 height 127
click at [139, 163] on span "Default" at bounding box center [144, 165] width 23 height 12
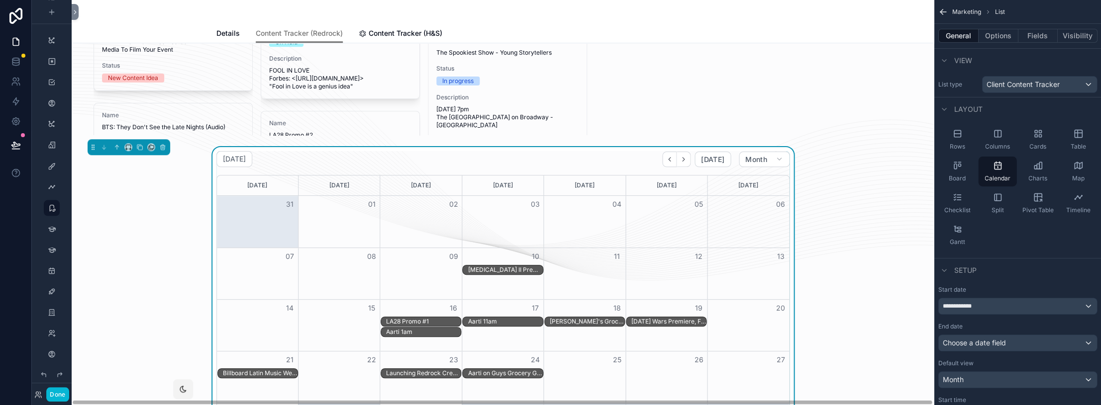
drag, startPoint x: 144, startPoint y: 161, endPoint x: 154, endPoint y: 168, distance: 12.3
click at [144, 162] on div "[DATE] [DATE] Month [DATE] [DATE] [DATE] [DATE] [DATE] [DATE] [DATE] 31 01 02 0…" at bounding box center [503, 303] width 846 height 312
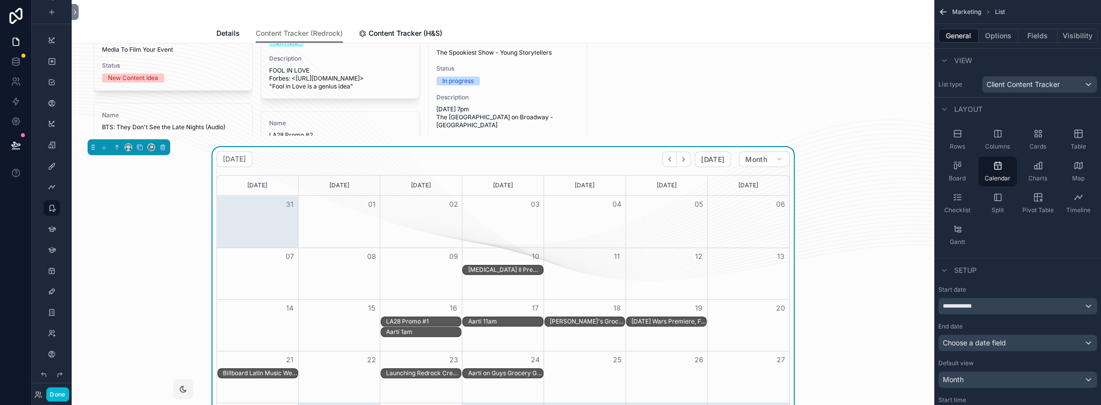
click at [173, 212] on div "[DATE] [DATE] Month [DATE] [DATE] [DATE] [DATE] [DATE] [DATE] [DATE] 31 01 02 0…" at bounding box center [503, 303] width 846 height 312
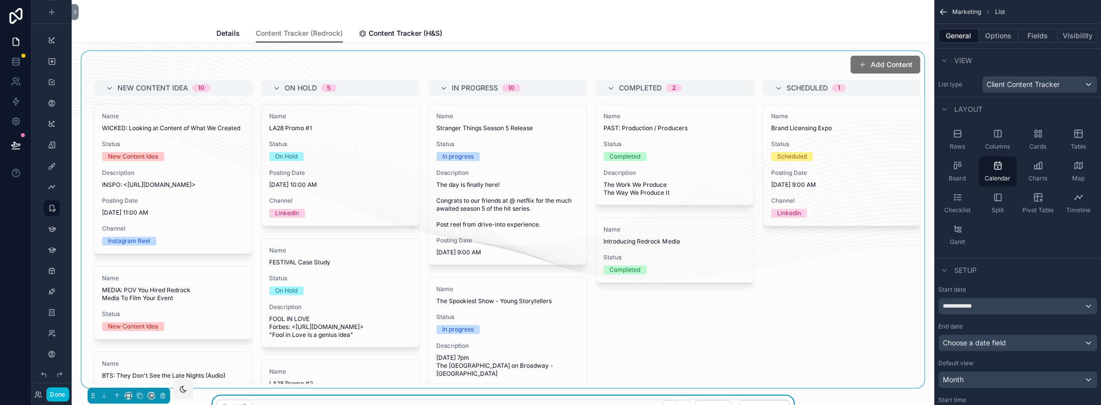
scroll to position [0, 0]
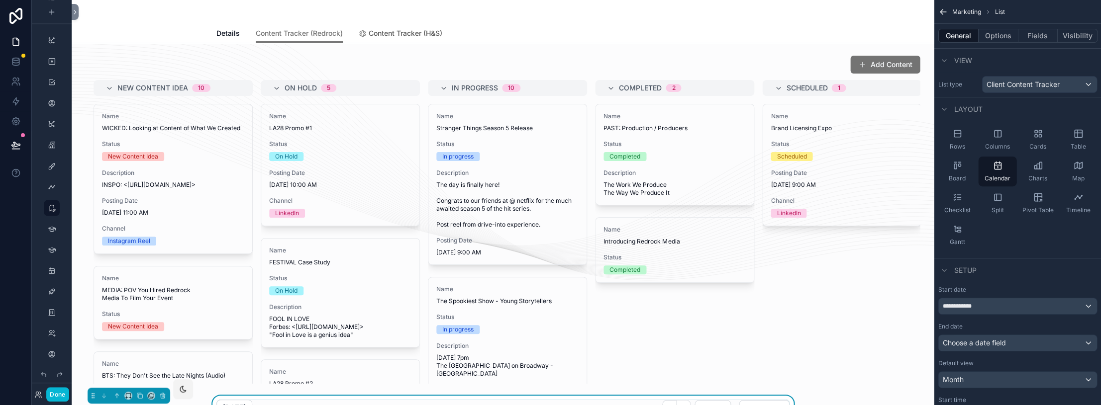
click at [416, 28] on span "Content Tracker (H&S)" at bounding box center [406, 33] width 74 height 10
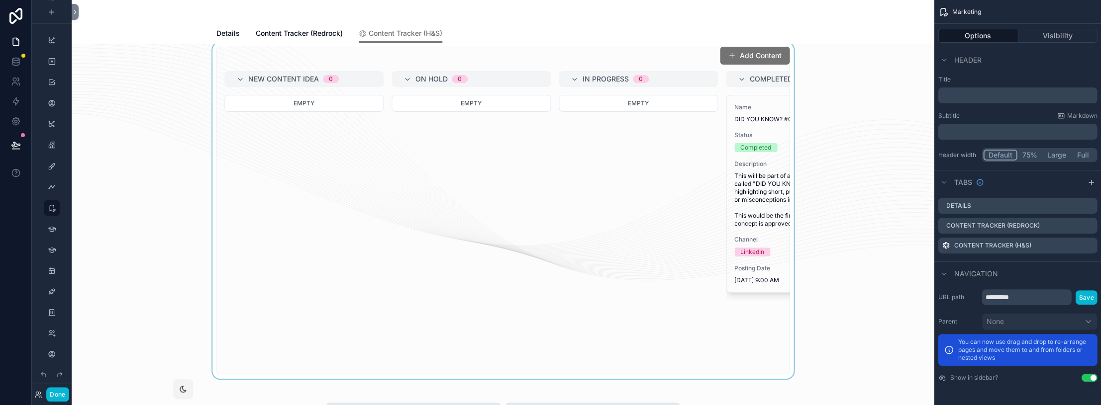
scroll to position [12, 0]
click at [652, 215] on div "scrollable content" at bounding box center [503, 207] width 846 height 337
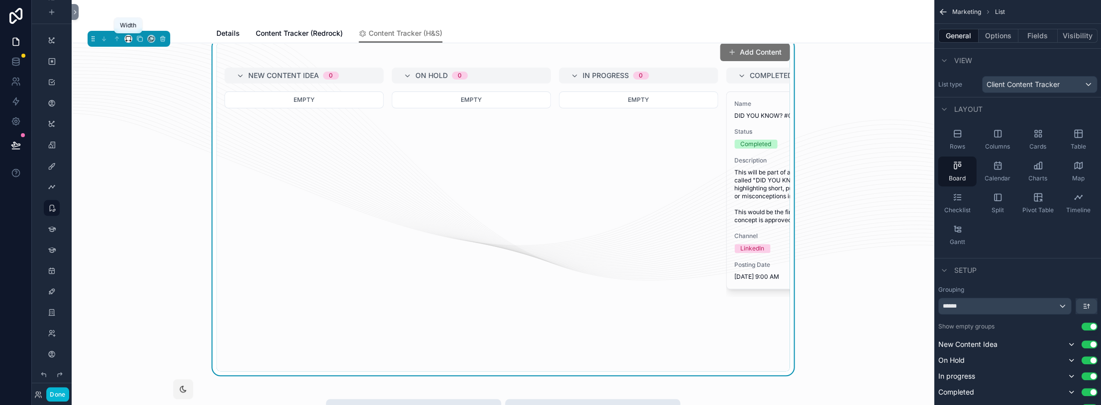
click at [128, 40] on icon "scrollable content" at bounding box center [128, 38] width 7 height 7
click at [145, 170] on span "Full width" at bounding box center [148, 171] width 31 height 12
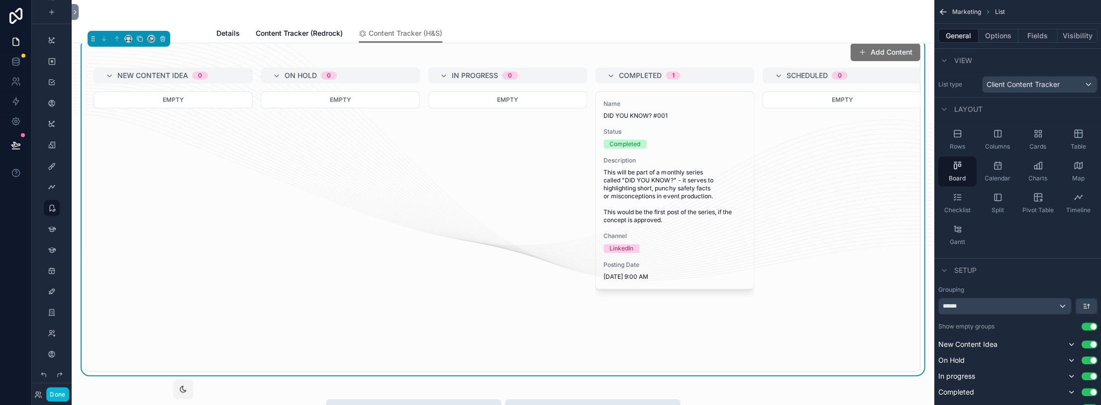
click at [652, 122] on div "Empty" at bounding box center [841, 187] width 159 height 191
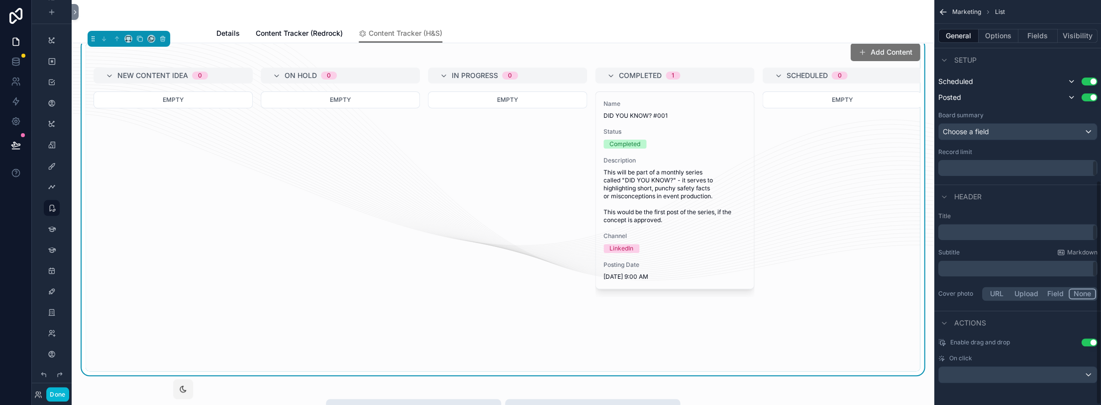
scroll to position [326, 0]
click at [652, 33] on button "Options" at bounding box center [998, 36] width 40 height 14
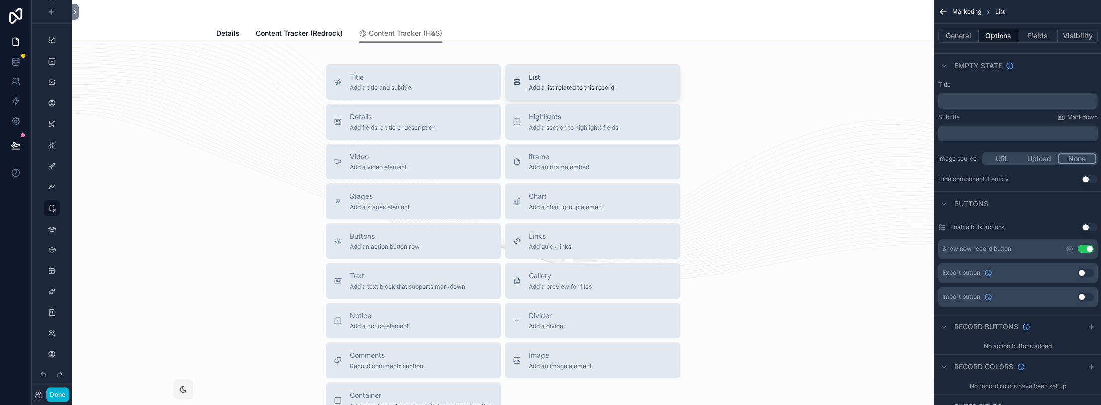
scroll to position [347, 0]
click at [562, 86] on span "Add a list related to this record" at bounding box center [572, 89] width 86 height 8
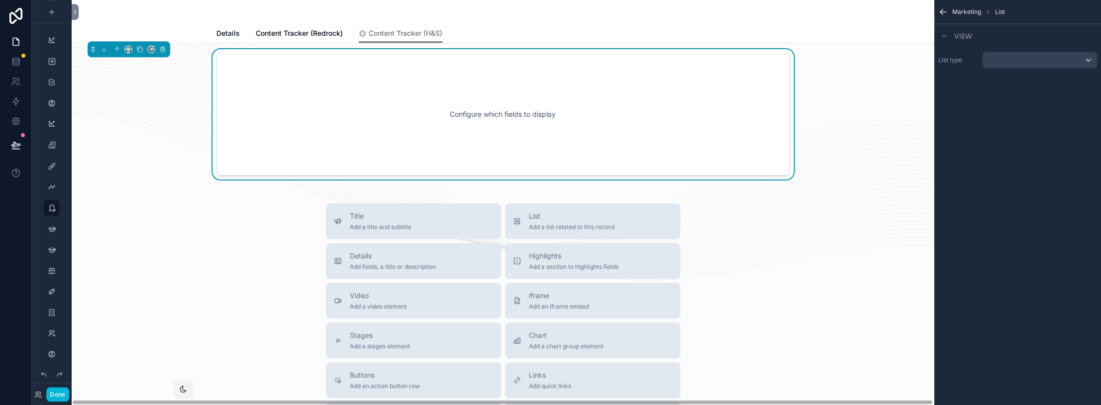
scroll to position [259, 0]
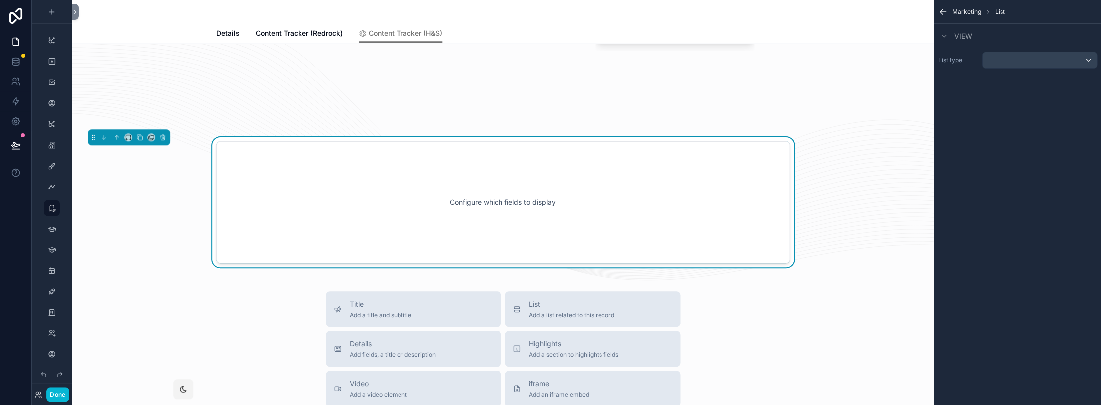
click at [652, 63] on div "scrollable content" at bounding box center [1039, 60] width 114 height 16
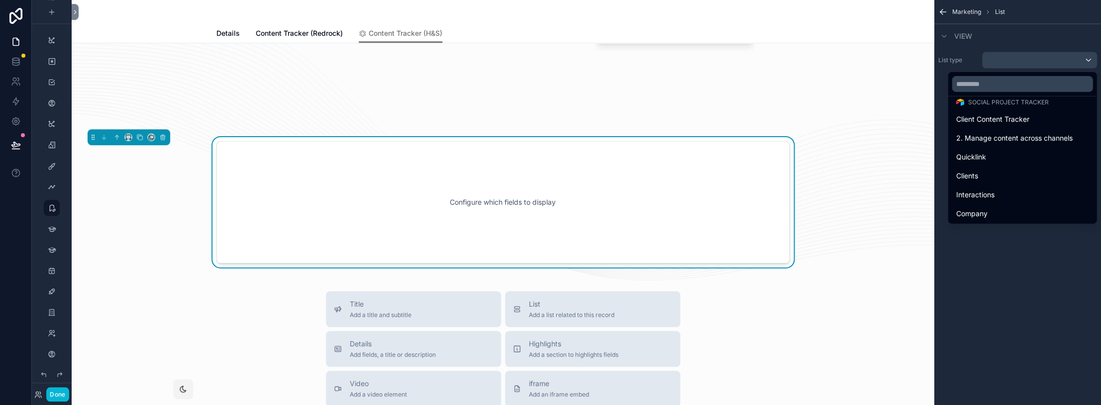
scroll to position [2333, 0]
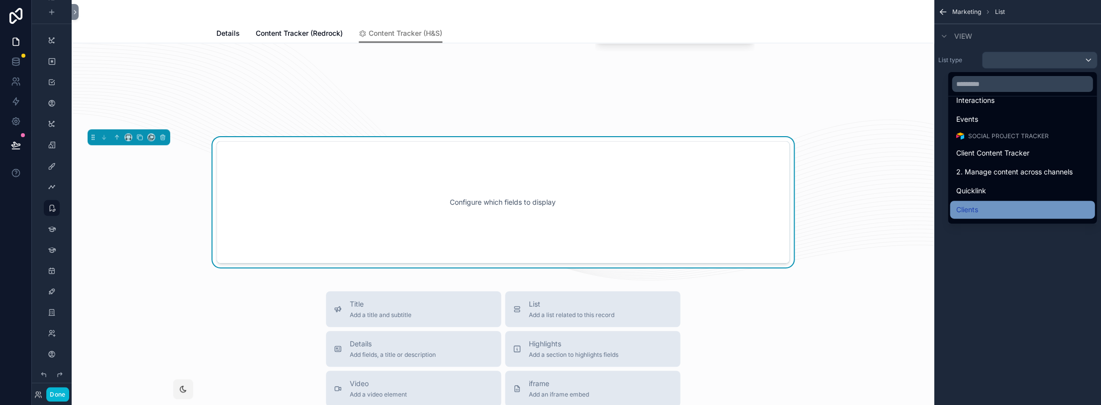
scroll to position [2341, 0]
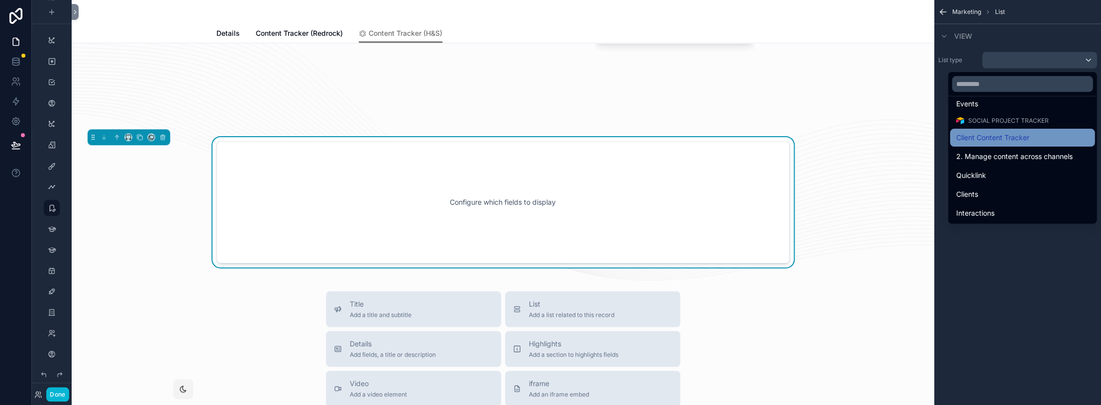
click at [1016, 132] on span "Client Content Tracker" at bounding box center [992, 138] width 73 height 12
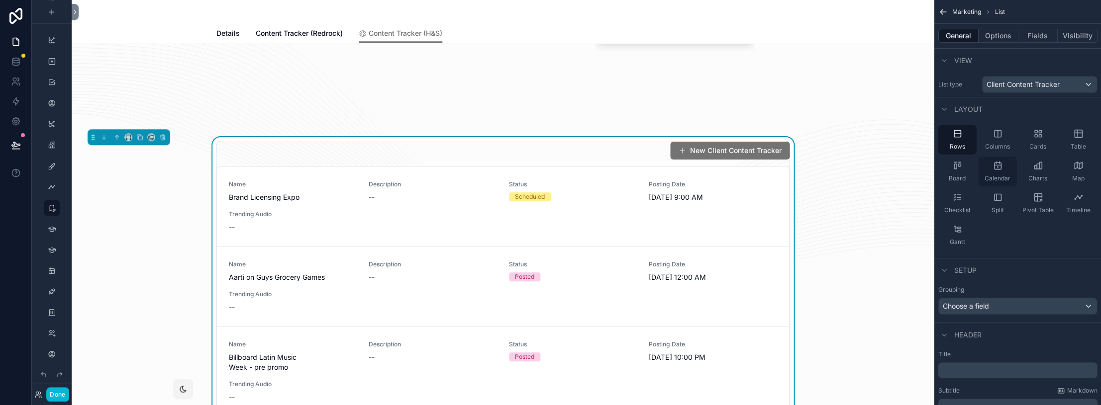
click at [1005, 166] on div "Calendar" at bounding box center [997, 172] width 38 height 30
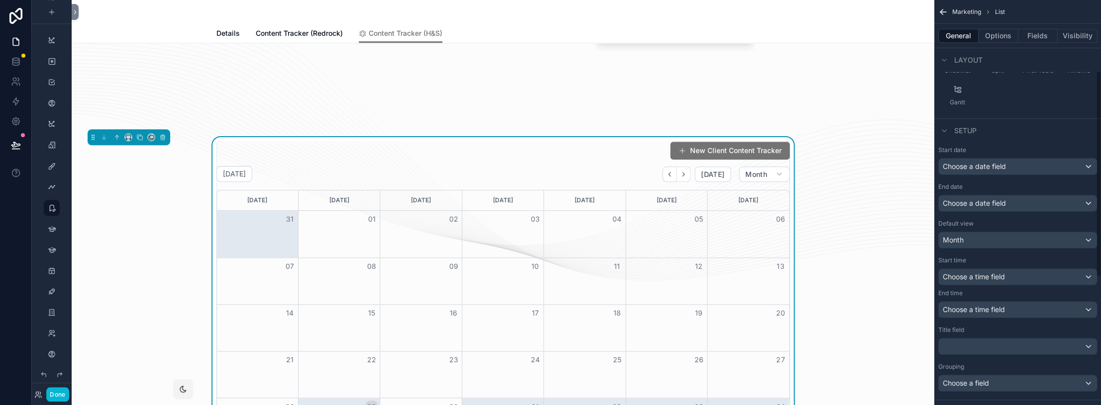
scroll to position [140, 0]
click at [1018, 167] on div "Choose a date field" at bounding box center [1017, 166] width 158 height 16
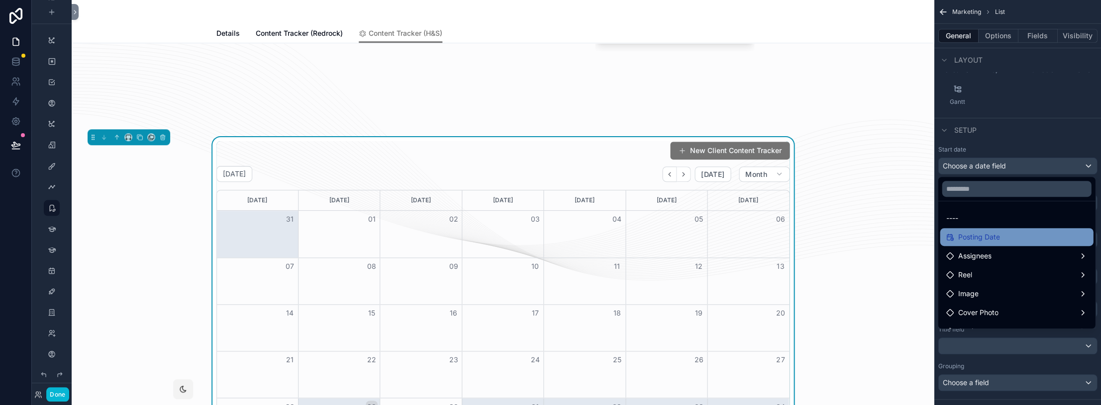
click at [997, 233] on span "Posting Date" at bounding box center [979, 237] width 42 height 12
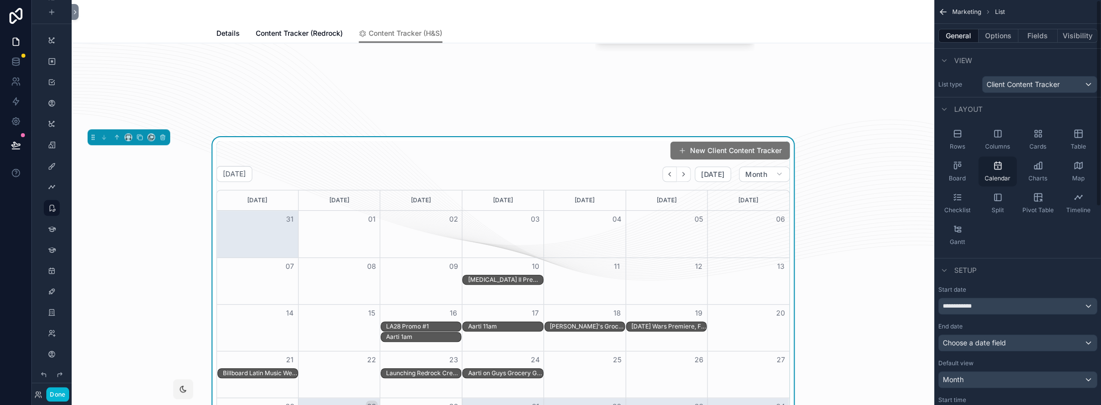
scroll to position [0, 0]
click at [998, 31] on button "Options" at bounding box center [998, 36] width 40 height 14
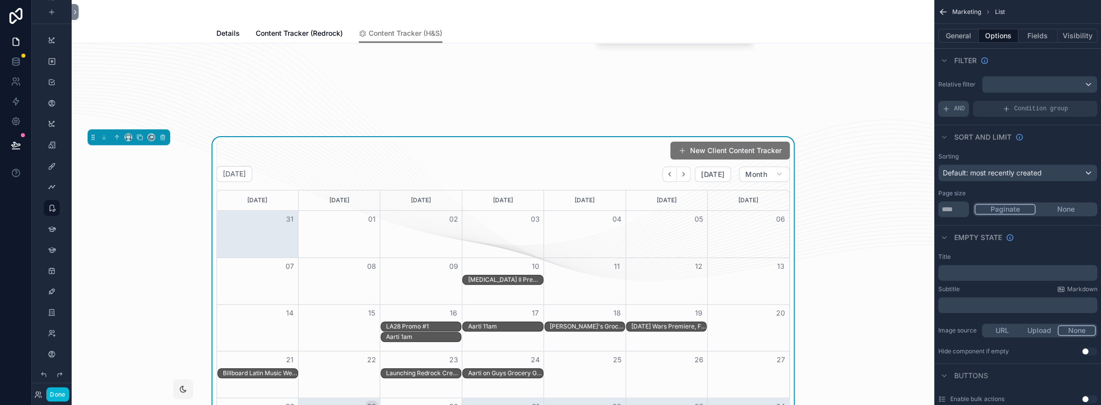
click at [945, 109] on icon "scrollable content" at bounding box center [945, 109] width 4 height 0
click at [972, 103] on div "Add a filter" at bounding box center [1017, 109] width 159 height 16
click at [980, 109] on span "Add a filter" at bounding box center [963, 109] width 43 height 8
click at [1066, 100] on div "scrollable content" at bounding box center [1072, 102] width 14 height 14
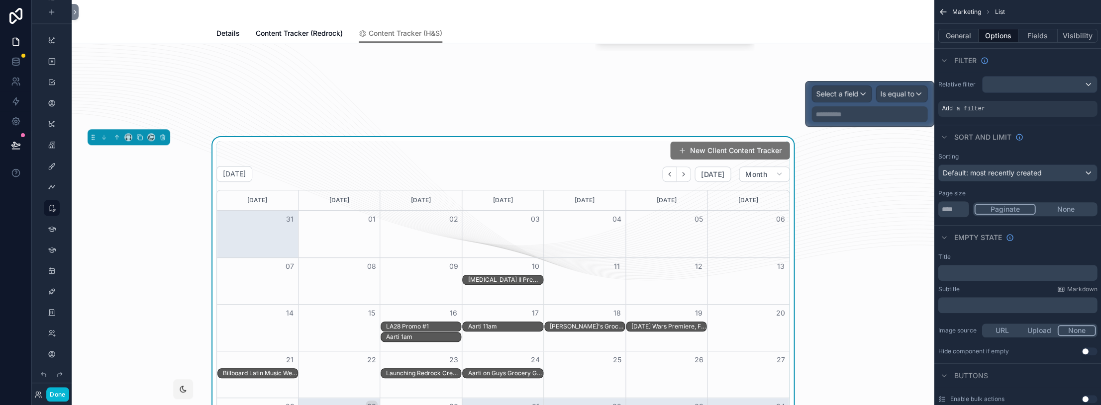
click at [864, 91] on div "Select a field" at bounding box center [841, 94] width 59 height 16
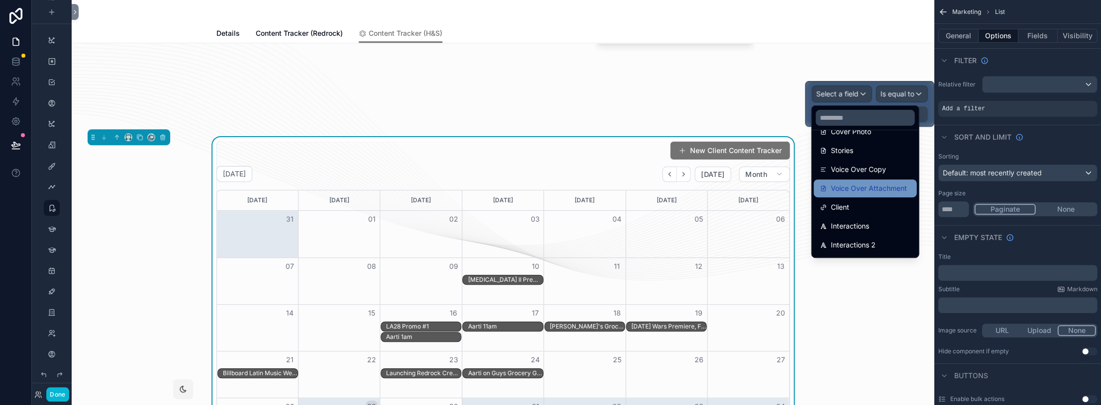
scroll to position [284, 0]
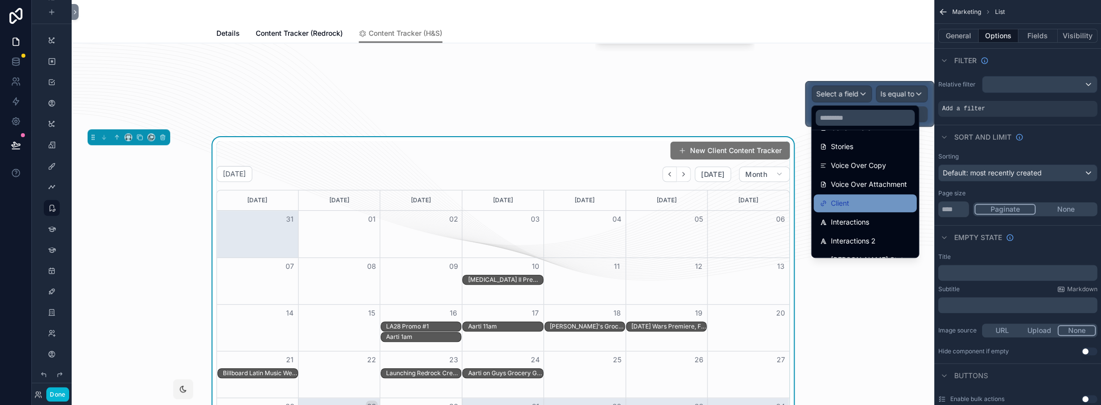
click at [864, 201] on div "Client" at bounding box center [864, 204] width 91 height 12
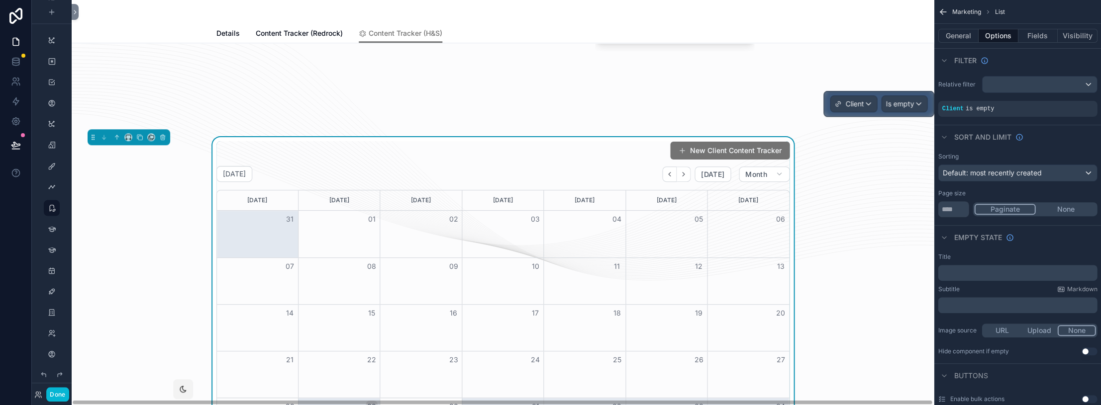
click at [899, 104] on span "Is empty" at bounding box center [900, 104] width 28 height 10
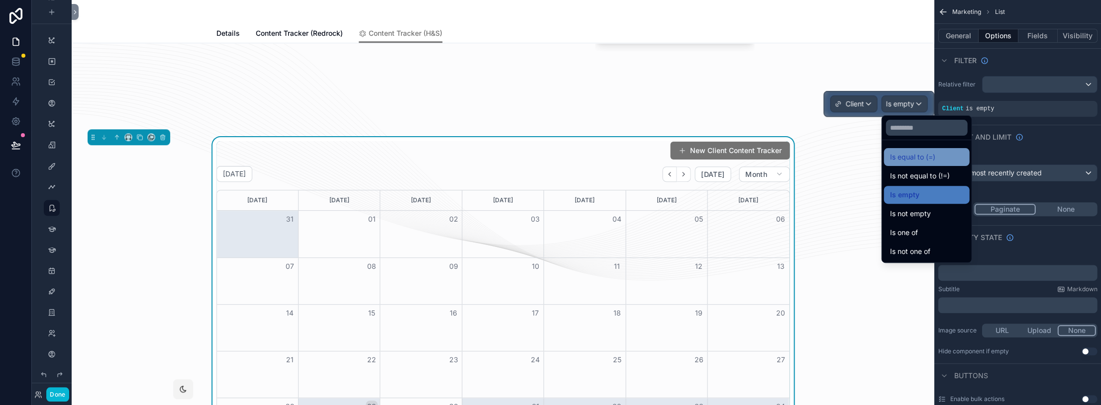
click at [916, 152] on span "Is equal to (=)" at bounding box center [912, 157] width 45 height 12
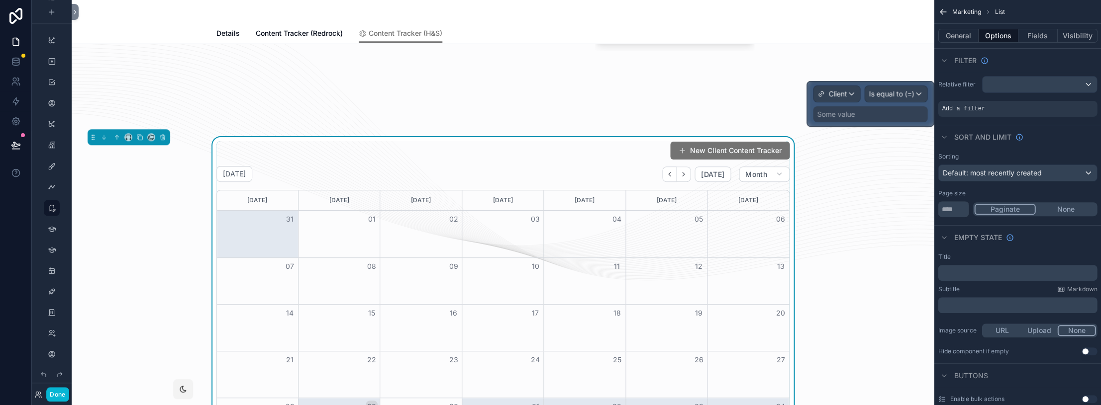
click at [860, 117] on div "Some value" at bounding box center [870, 114] width 114 height 16
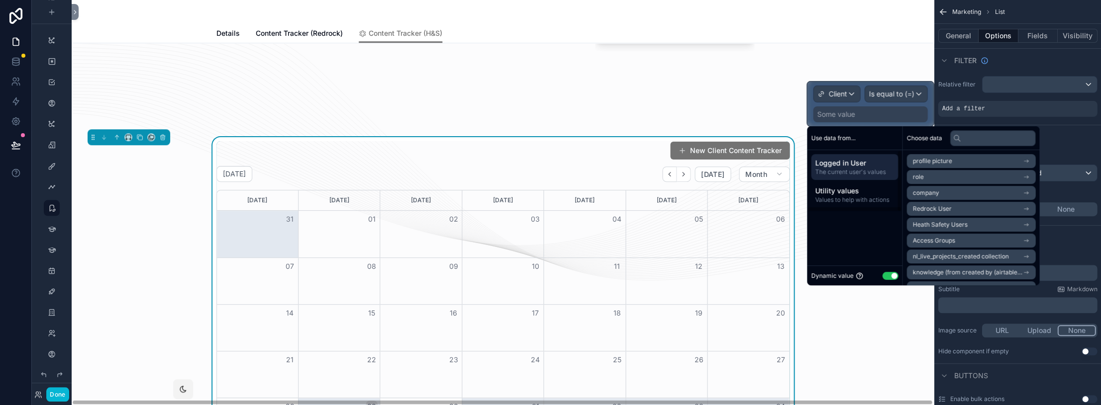
click at [889, 274] on button "Use setting" at bounding box center [890, 276] width 16 height 8
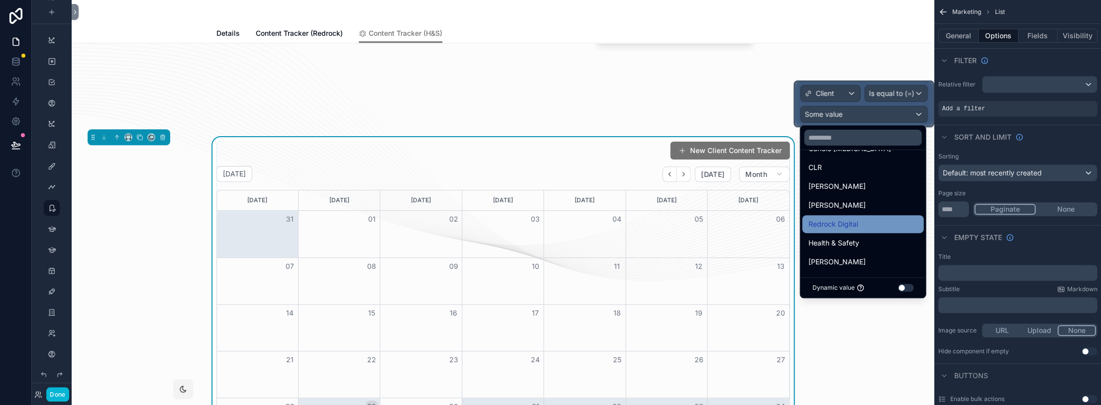
scroll to position [56, 0]
click at [861, 243] on div "Health & Safety" at bounding box center [862, 244] width 109 height 12
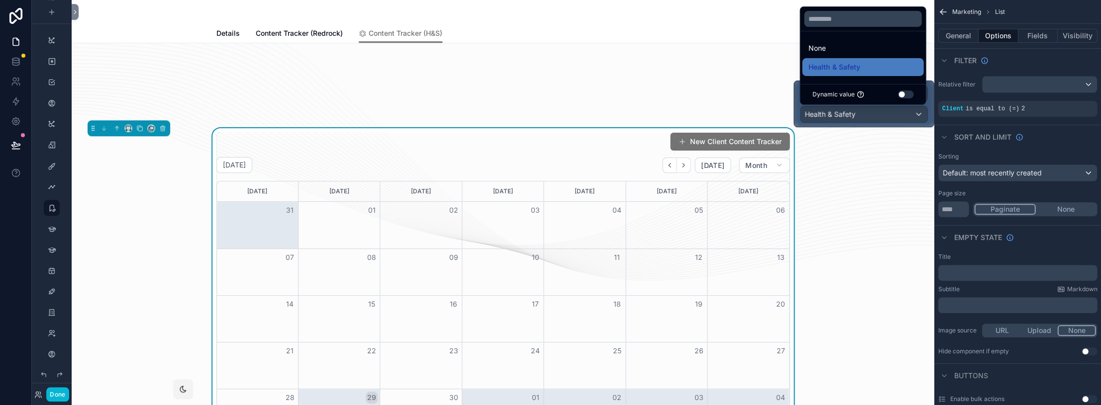
scroll to position [269, 0]
click at [865, 246] on div "New Client Content Tracker September 2025 Today Month Sunday Monday Tuesday Wed…" at bounding box center [503, 283] width 846 height 312
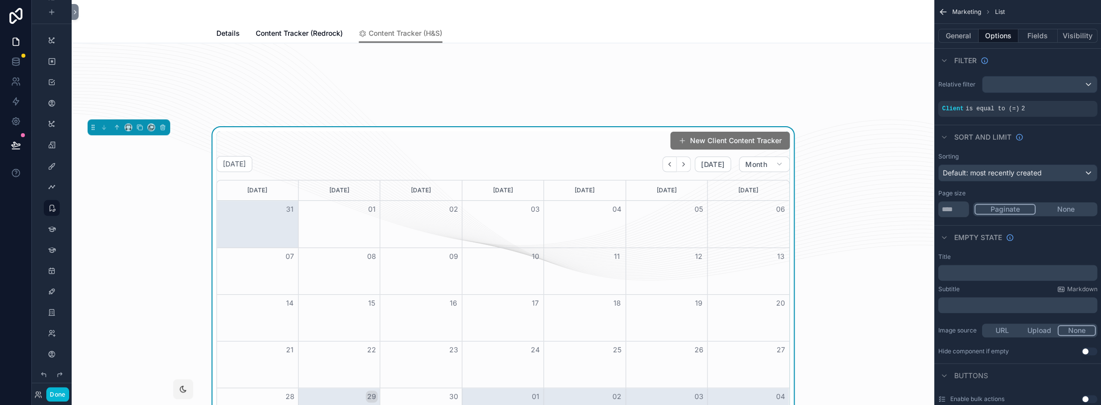
scroll to position [351, 0]
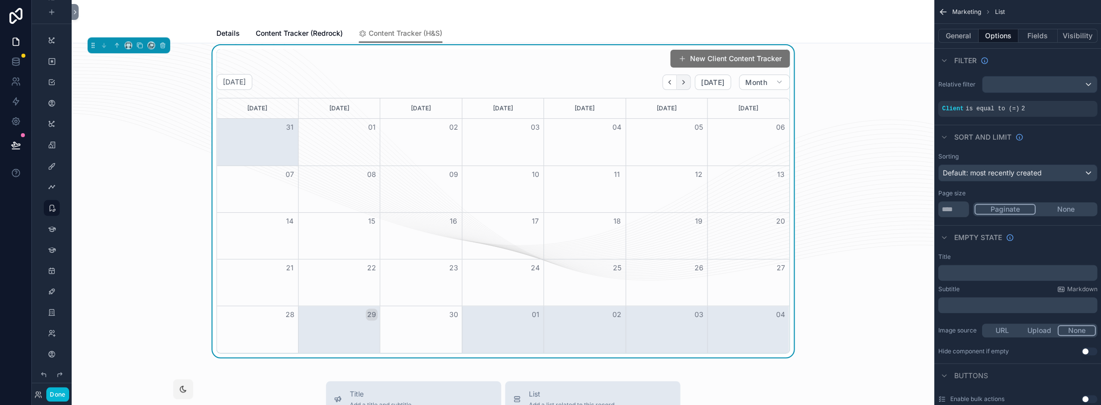
click at [687, 80] on icon "Next" at bounding box center [683, 82] width 7 height 7
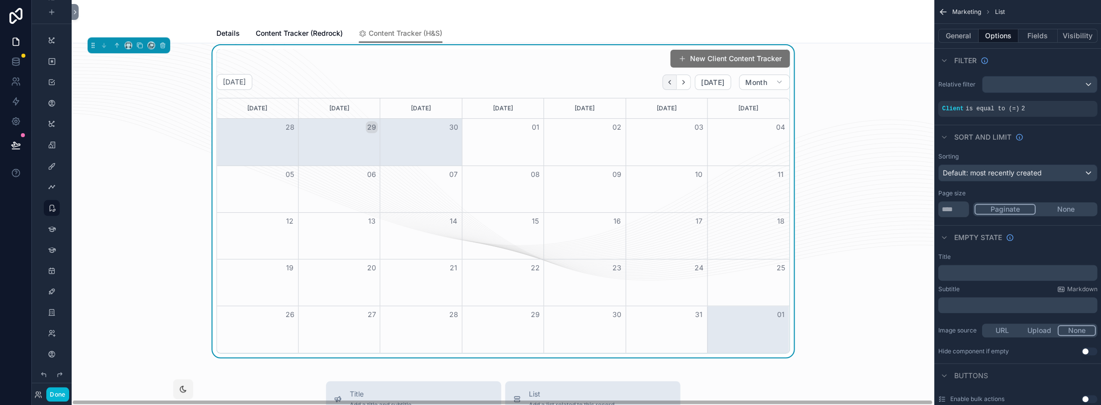
click at [673, 84] on icon "Back" at bounding box center [669, 82] width 7 height 7
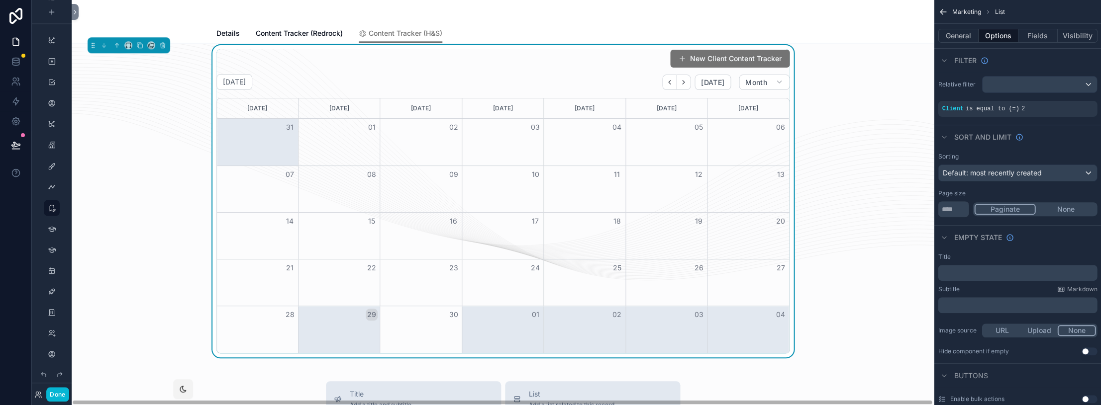
click at [673, 84] on icon "Back" at bounding box center [669, 82] width 7 height 7
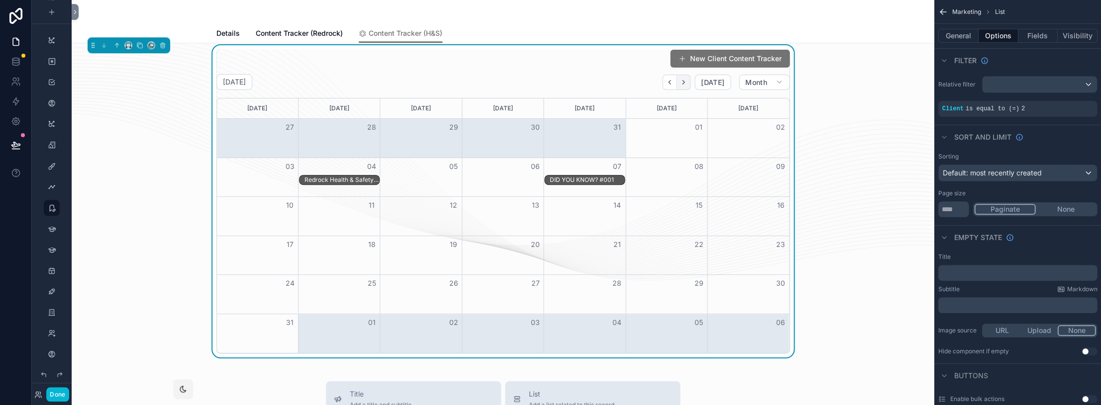
click at [681, 83] on icon "Next" at bounding box center [683, 82] width 7 height 7
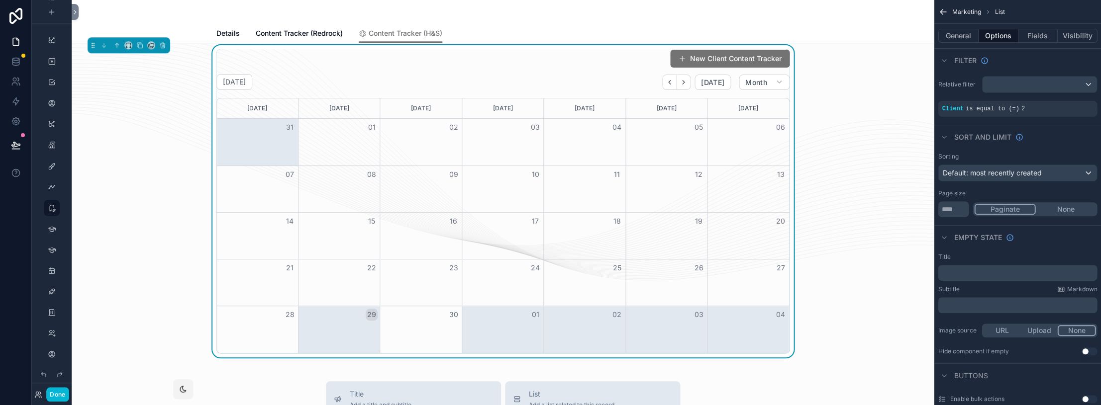
click at [651, 60] on div "New Client Content Tracker" at bounding box center [502, 58] width 573 height 19
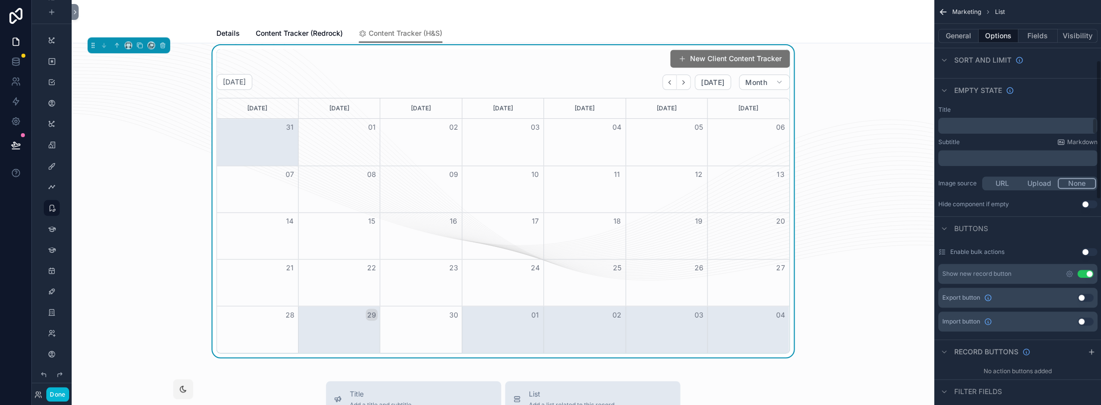
scroll to position [176, 0]
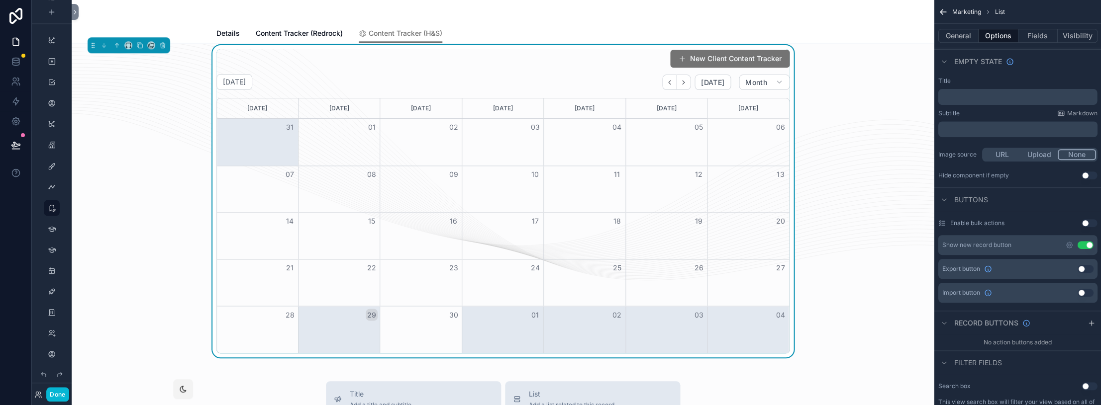
click at [1088, 243] on button "Use setting" at bounding box center [1085, 245] width 16 height 8
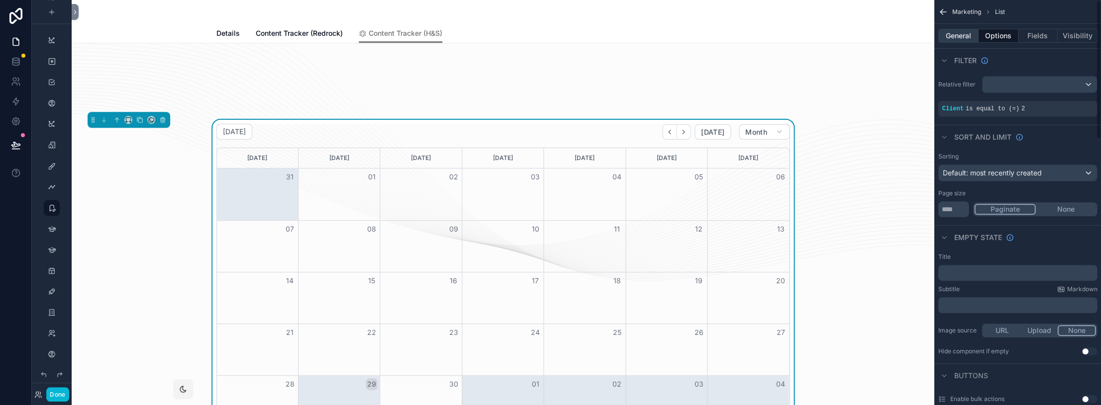
scroll to position [0, 0]
click at [962, 39] on button "General" at bounding box center [958, 36] width 40 height 14
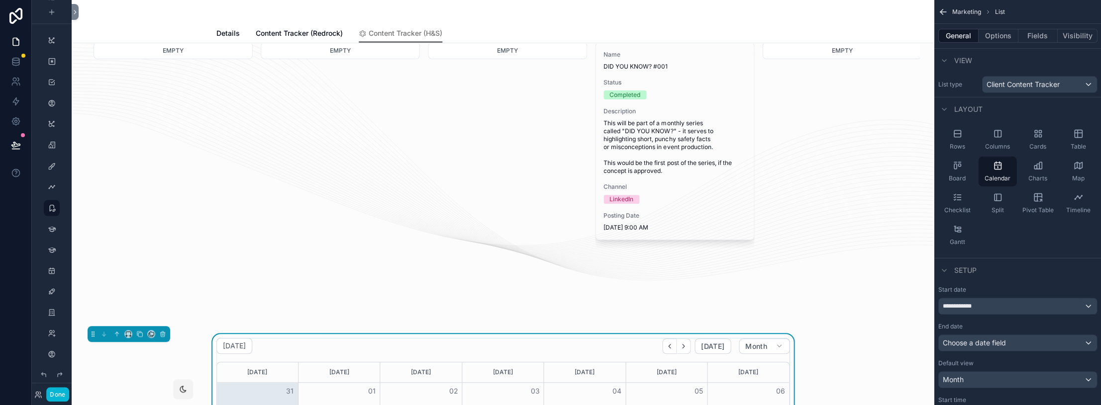
scroll to position [63, 0]
click at [944, 12] on icon "scrollable content" at bounding box center [943, 12] width 10 height 10
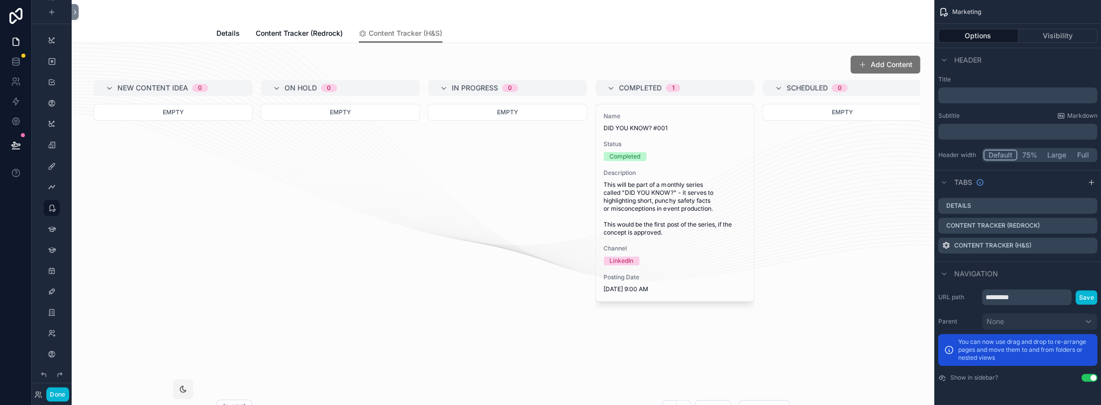
scroll to position [0, 0]
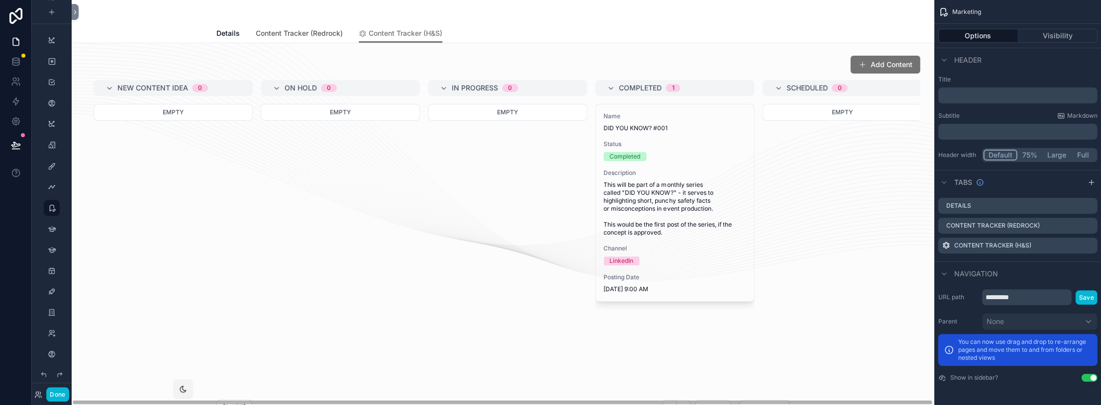
click at [308, 29] on span "Content Tracker (Redrock)" at bounding box center [299, 33] width 87 height 10
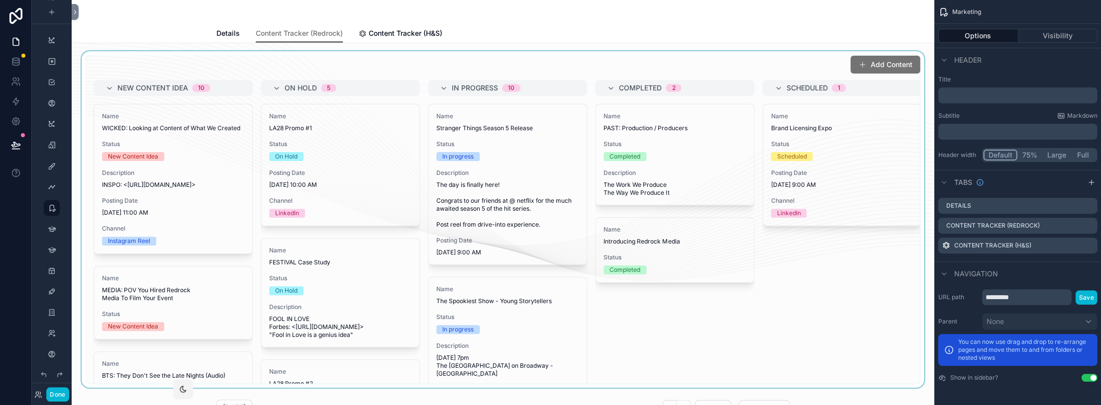
click at [205, 169] on div "scrollable content" at bounding box center [503, 219] width 846 height 337
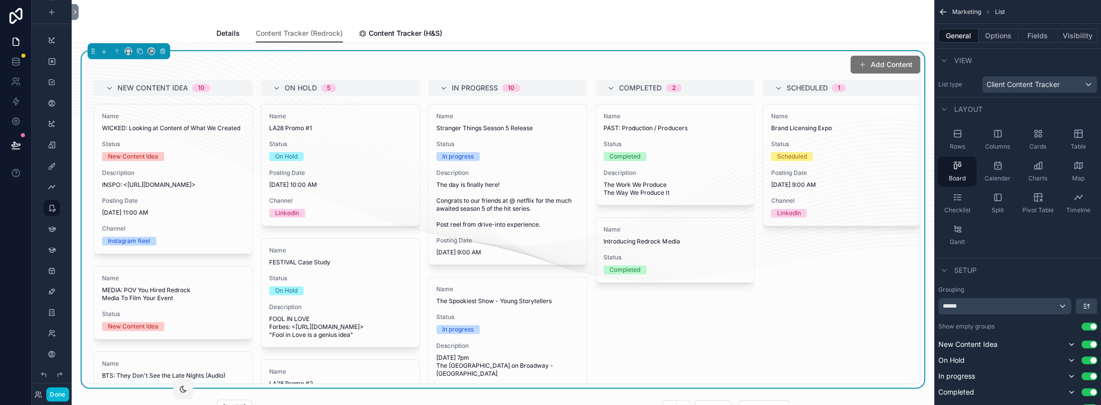
click at [205, 169] on span "Description" at bounding box center [173, 173] width 142 height 8
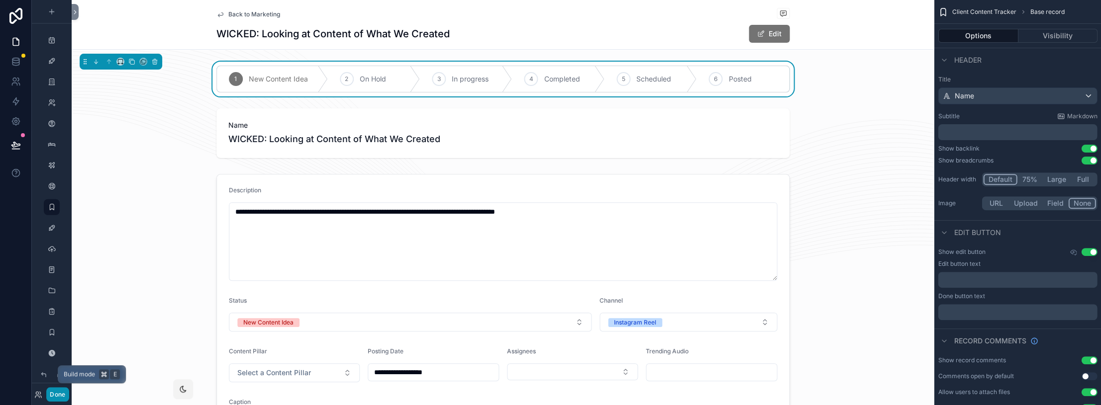
click at [59, 396] on button "Done" at bounding box center [57, 395] width 22 height 14
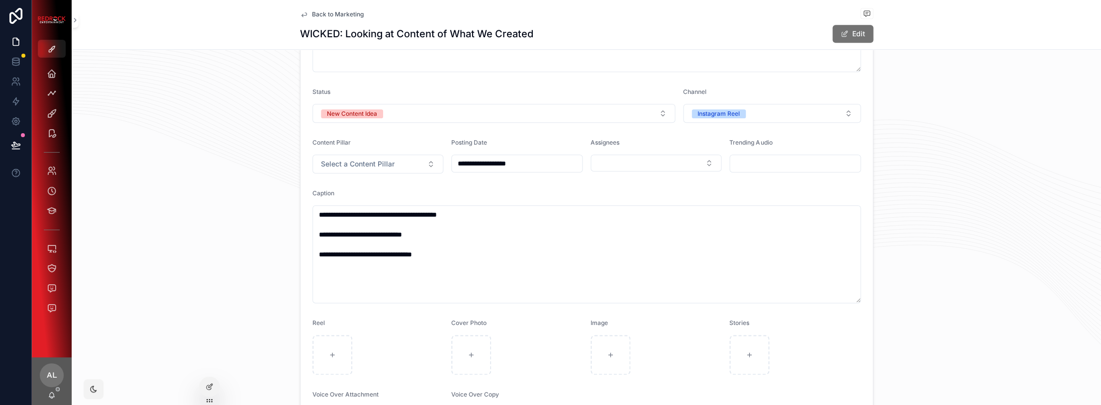
scroll to position [206, 0]
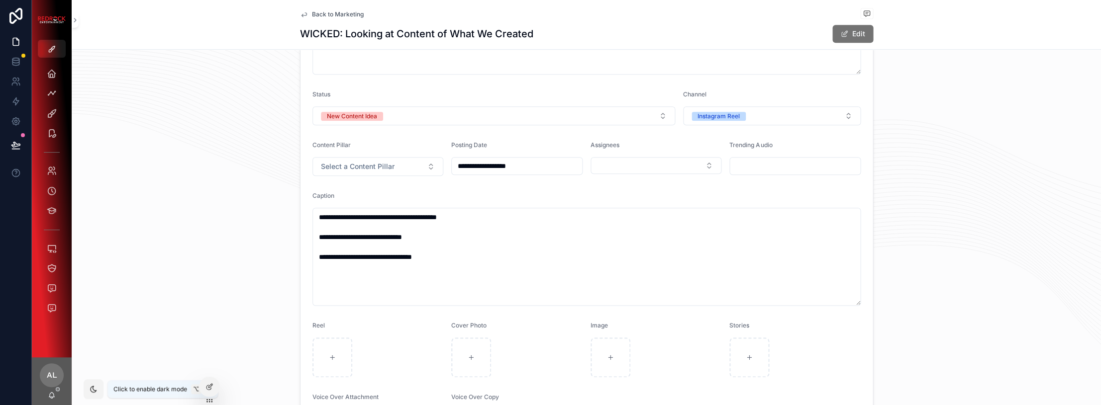
click at [98, 390] on div "scrollable content" at bounding box center [93, 389] width 9 height 9
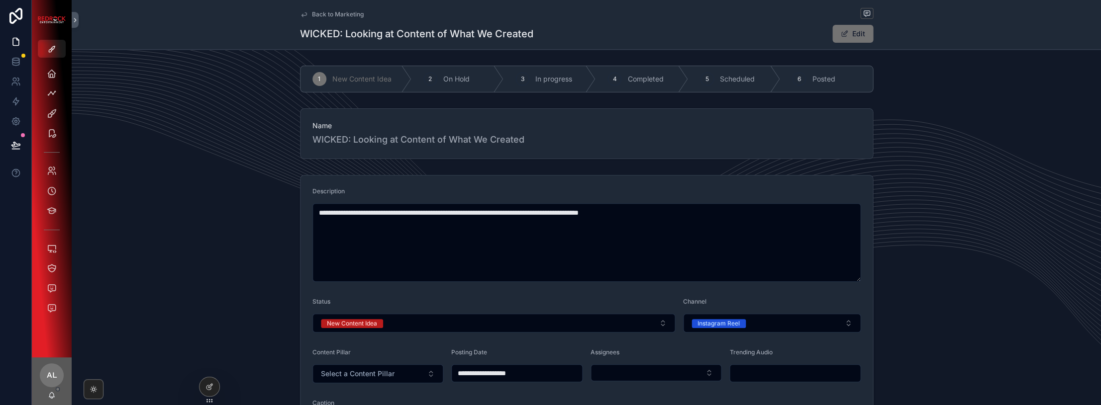
scroll to position [0, 0]
click at [338, 15] on span "Back to Marketing" at bounding box center [338, 14] width 52 height 8
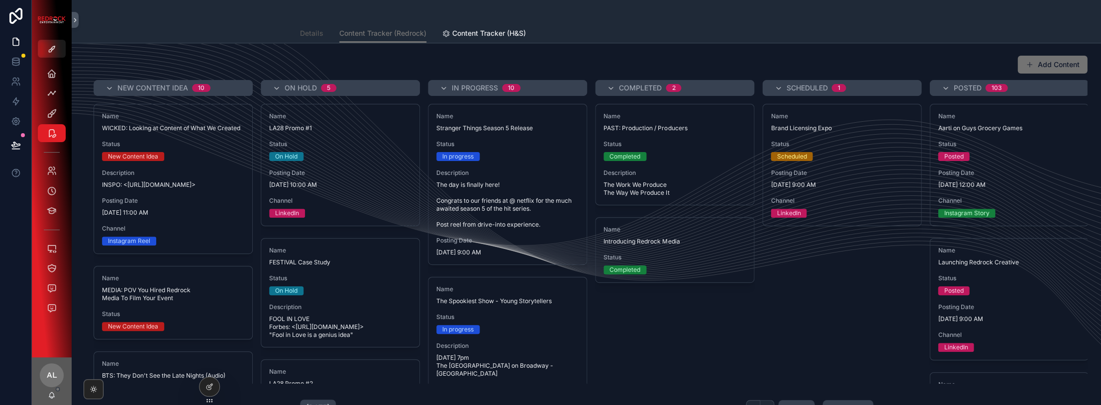
click at [316, 30] on span "Details" at bounding box center [311, 33] width 23 height 10
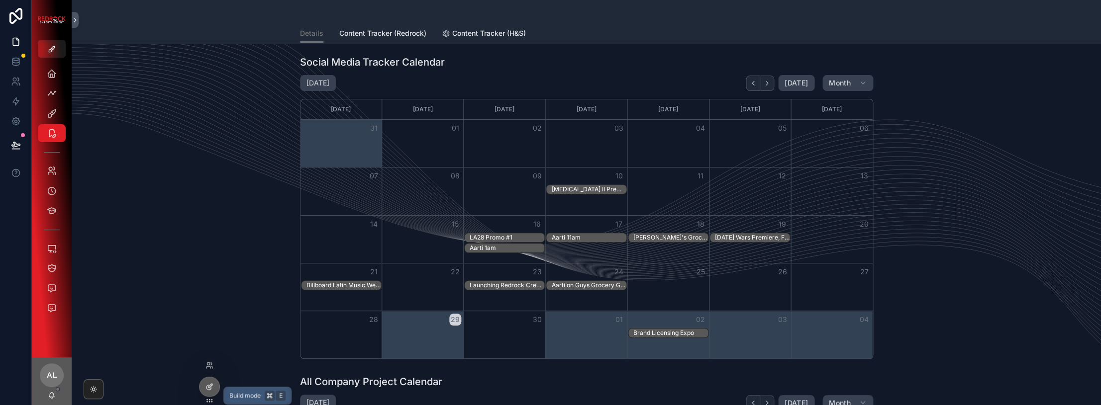
click at [209, 387] on icon at bounding box center [209, 387] width 8 height 8
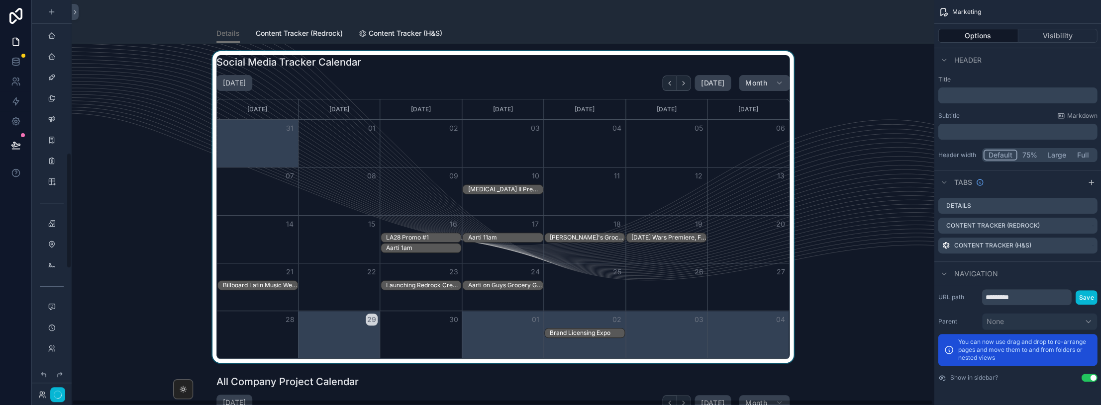
scroll to position [517, 0]
click at [457, 72] on div "scrollable content" at bounding box center [503, 207] width 846 height 312
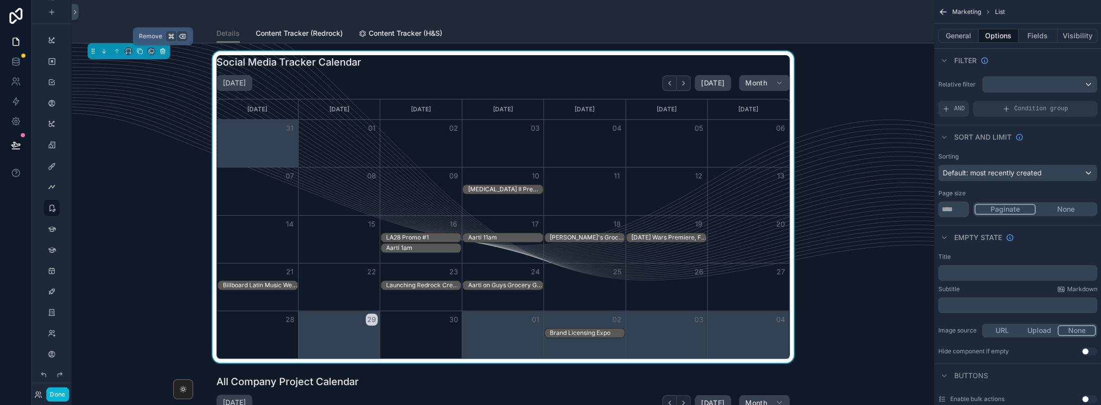
click at [164, 49] on icon "scrollable content" at bounding box center [162, 51] width 7 height 7
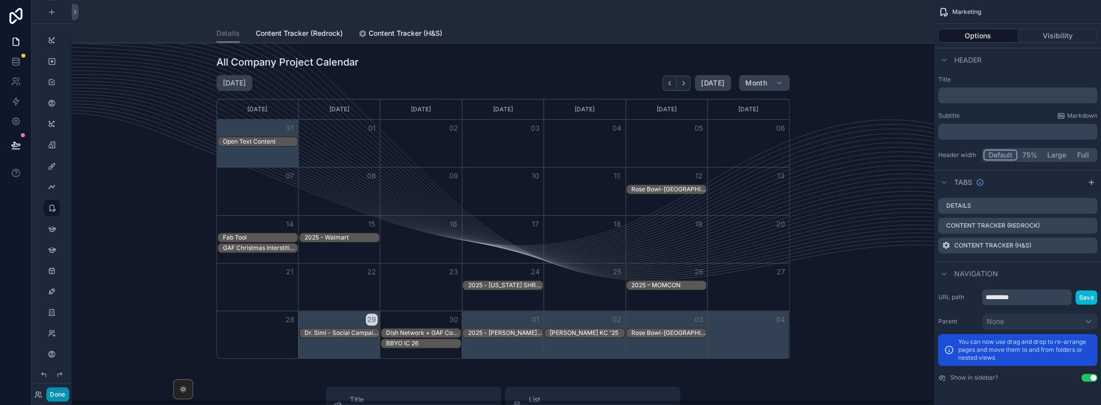
click at [60, 390] on button "Done" at bounding box center [57, 395] width 22 height 14
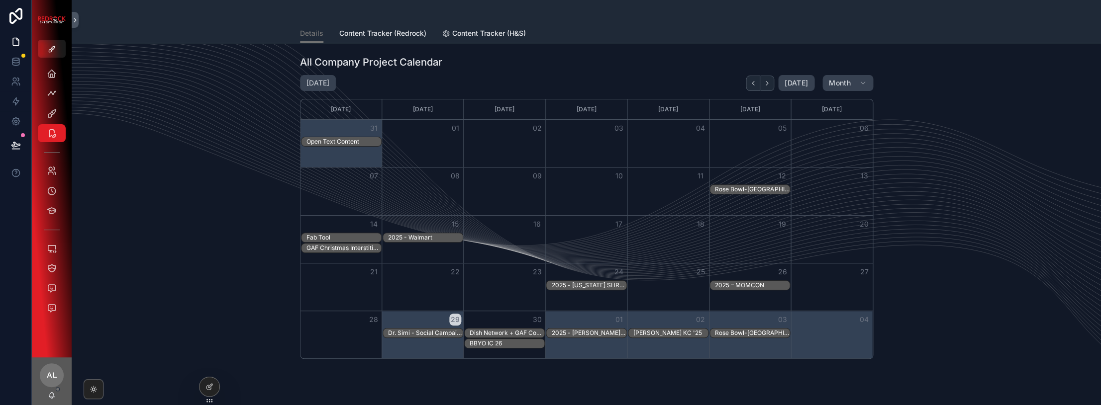
click at [415, 236] on div "2025 - Walmart" at bounding box center [425, 238] width 75 height 8
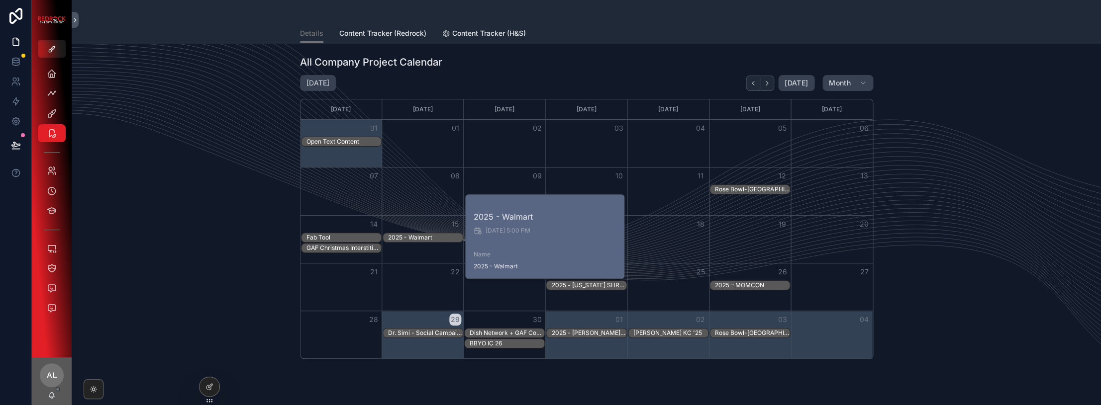
click at [607, 273] on div "2025 - Walmart 9/15/2025 5:00 PM Name 2025 - Walmart" at bounding box center [545, 237] width 159 height 84
click at [500, 342] on div "BBYO IC 26" at bounding box center [507, 344] width 75 height 8
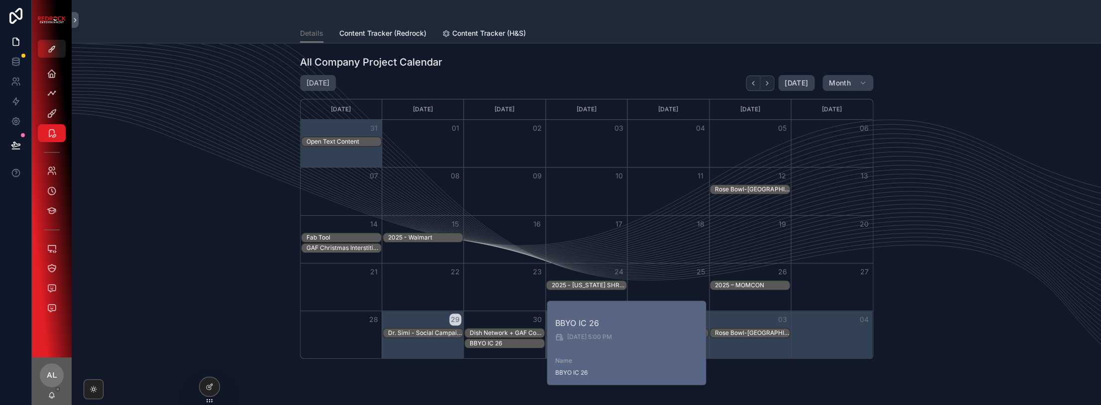
click at [450, 366] on div "All Company Project Calendar September 2025 Today Month Sunday Monday Tuesday W…" at bounding box center [586, 235] width 1029 height 384
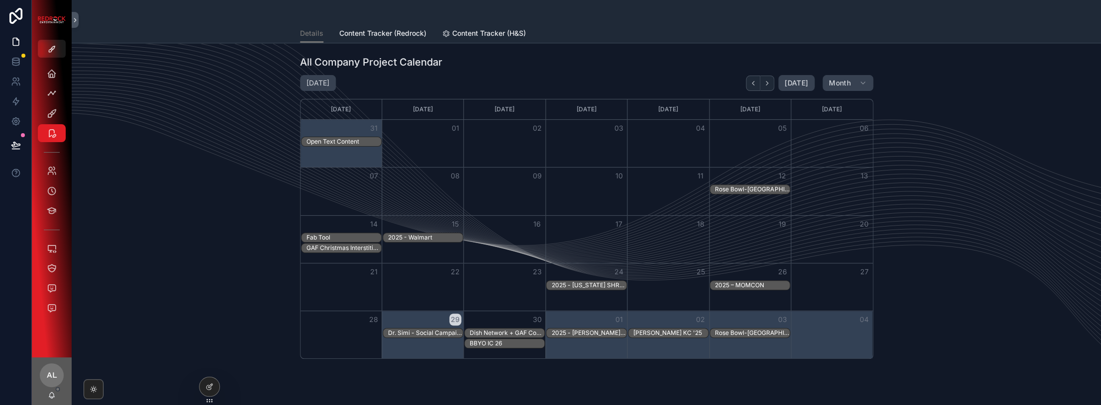
click at [583, 331] on div "2025 - [PERSON_NAME][GEOGRAPHIC_DATA]" at bounding box center [588, 333] width 75 height 8
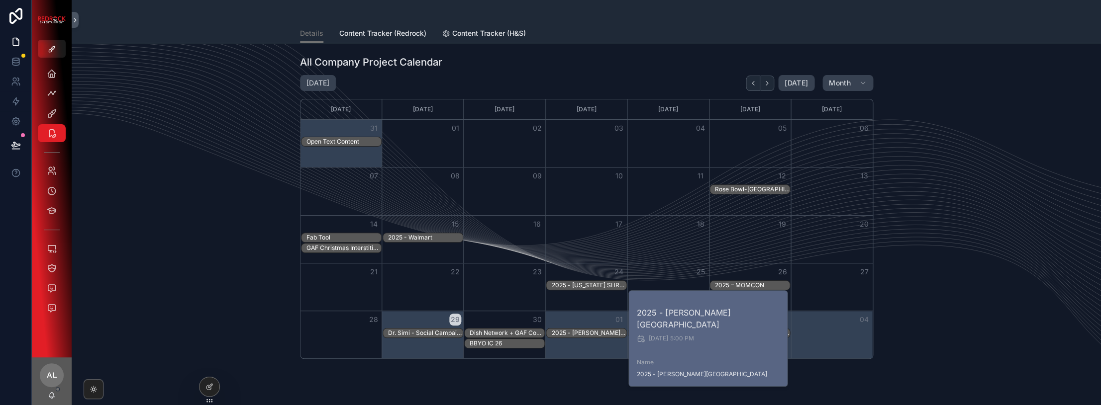
click at [598, 375] on div "All Company Project Calendar September 2025 Today Month Sunday Monday Tuesday W…" at bounding box center [586, 235] width 1029 height 384
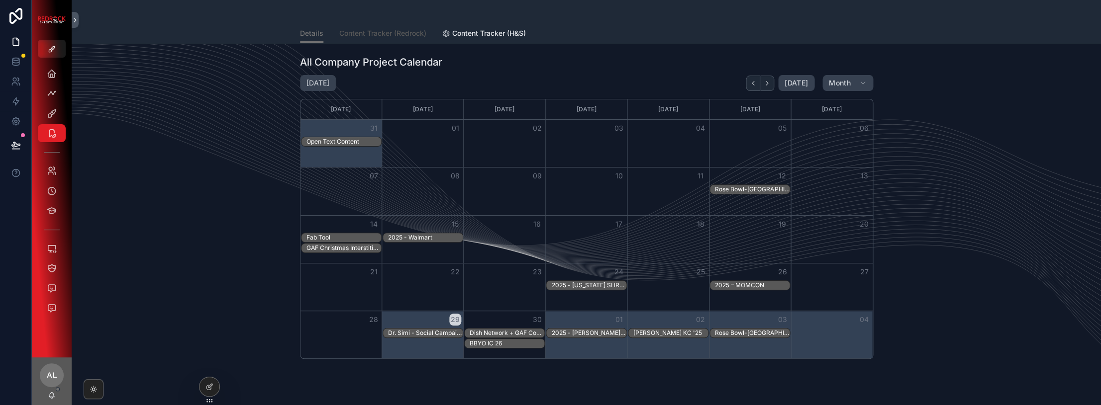
click at [391, 39] on link "Content Tracker (Redrock)" at bounding box center [382, 34] width 87 height 20
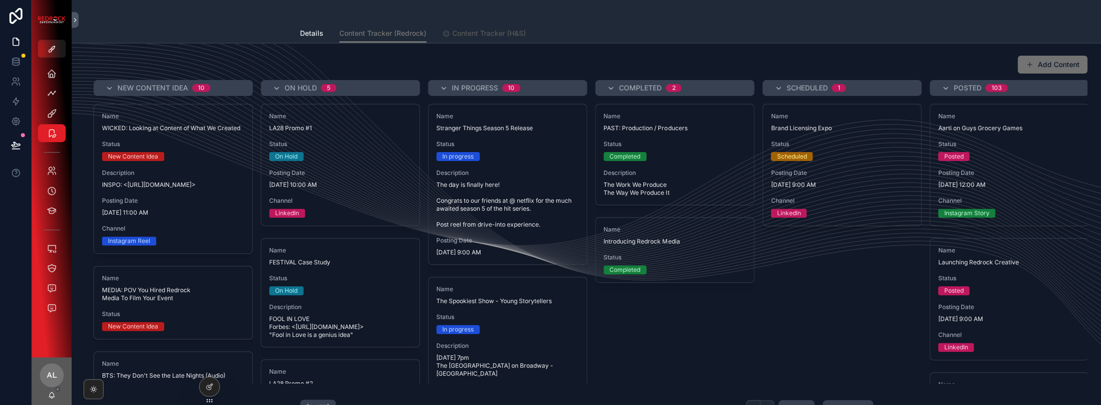
click at [477, 33] on span "Content Tracker (H&S)" at bounding box center [489, 33] width 74 height 10
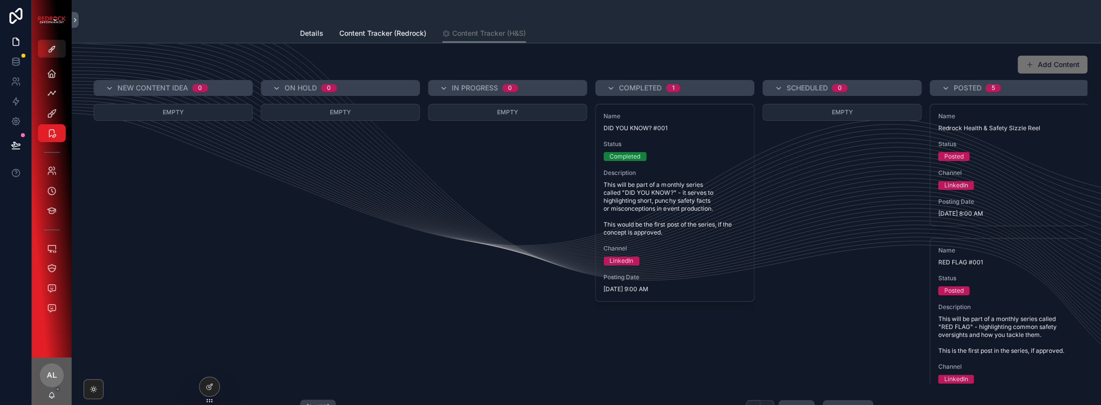
click at [323, 34] on div "Details Content Tracker (Redrock) Content Tracker (H&S)" at bounding box center [586, 33] width 573 height 19
click at [320, 34] on span "Details" at bounding box center [311, 33] width 23 height 10
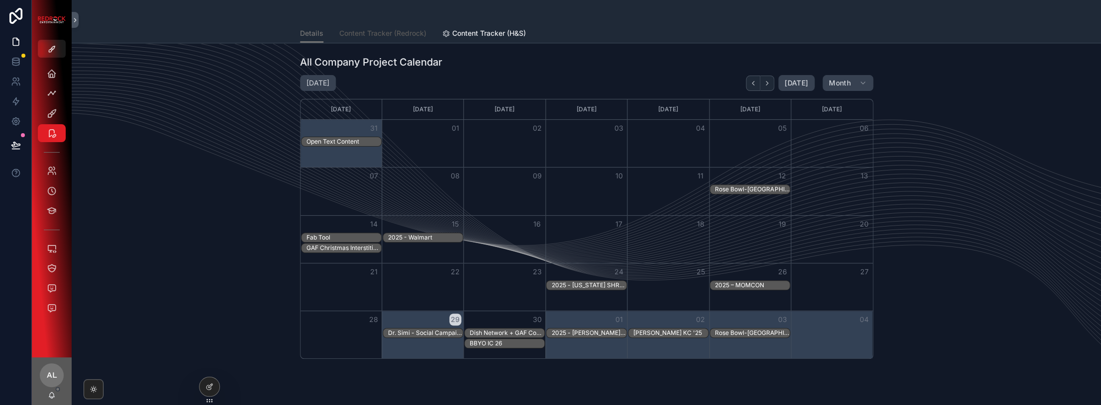
click at [397, 33] on span "Content Tracker (Redrock)" at bounding box center [382, 33] width 87 height 10
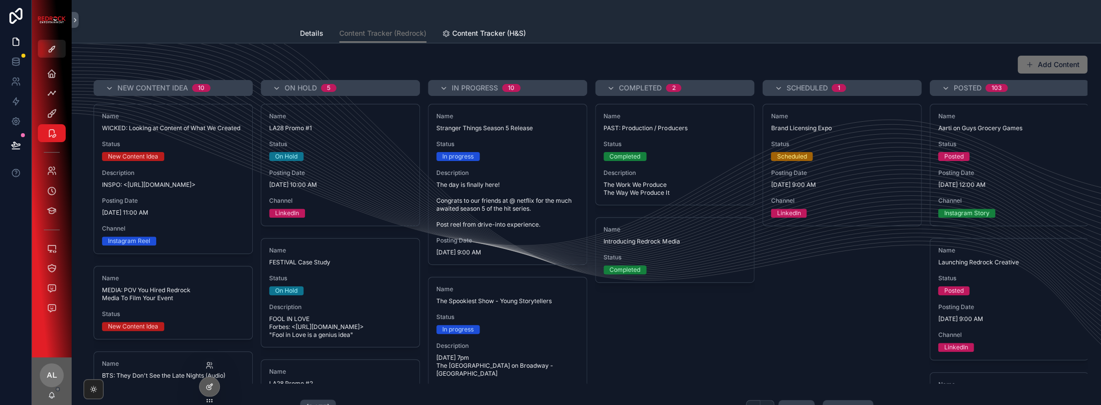
click at [212, 390] on icon at bounding box center [209, 387] width 8 height 8
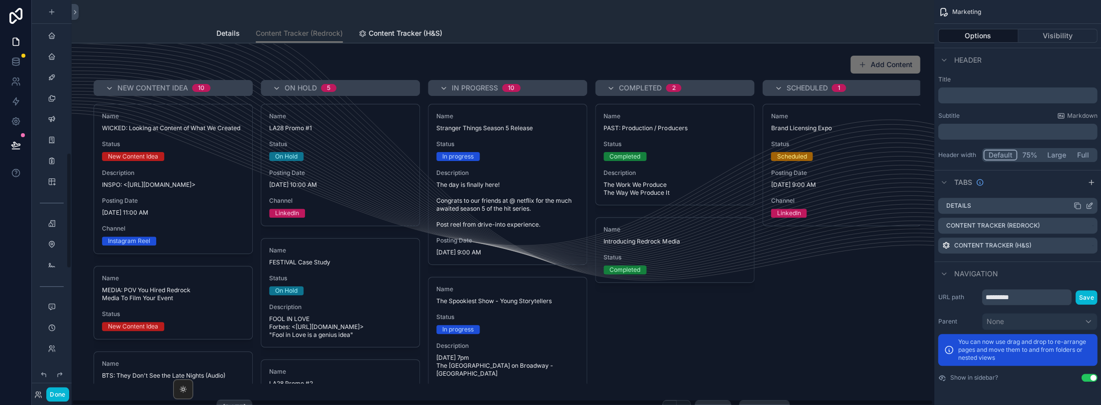
scroll to position [517, 0]
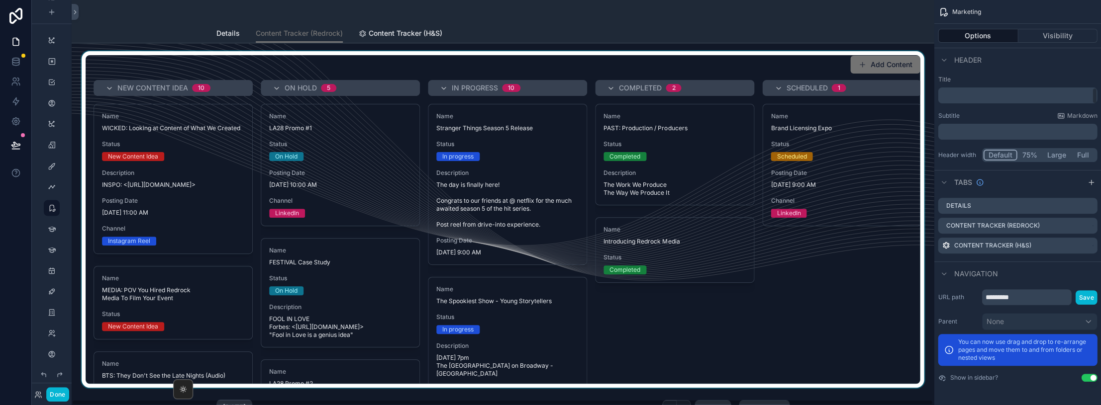
click at [776, 239] on div "scrollable content" at bounding box center [503, 219] width 846 height 337
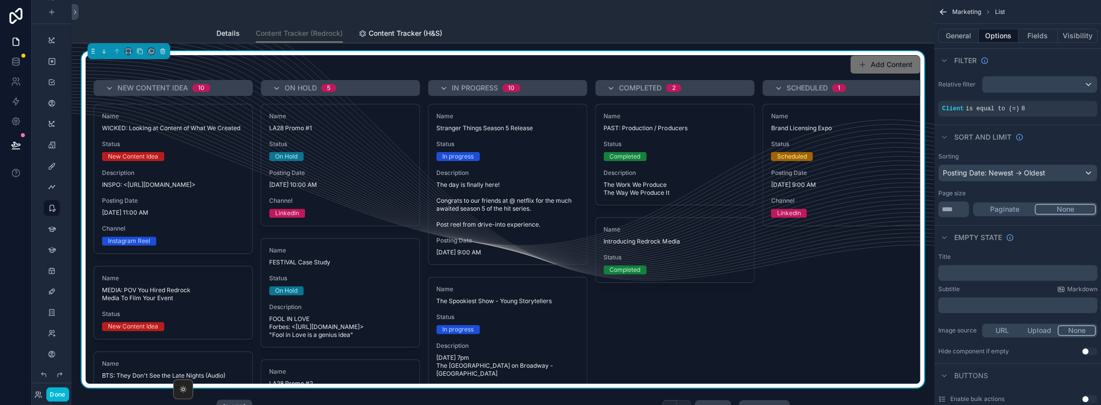
click at [1054, 173] on div "Posting Date: Newest -> Oldest" at bounding box center [1017, 173] width 158 height 16
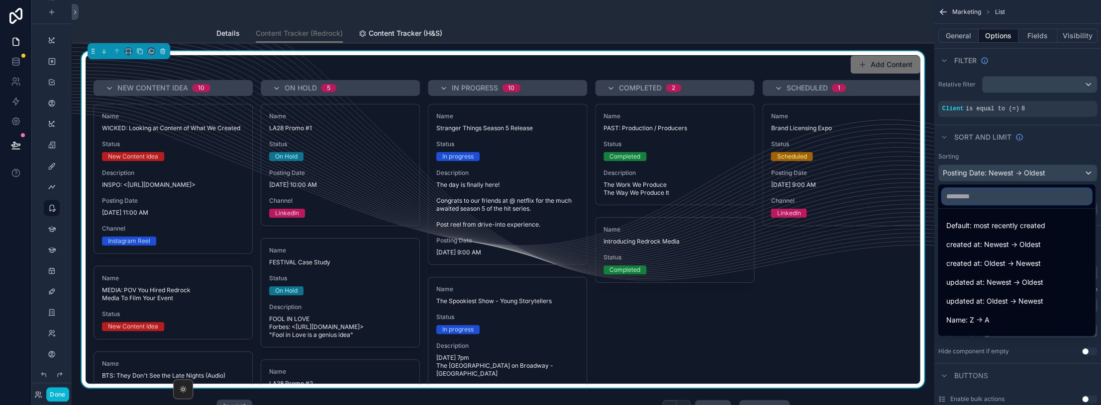
click at [1025, 197] on input "text" at bounding box center [1016, 197] width 149 height 16
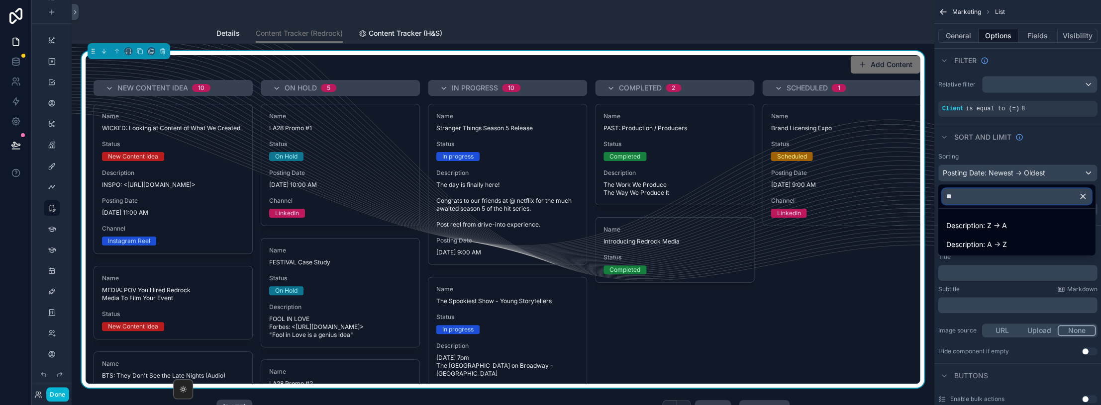
type input "*"
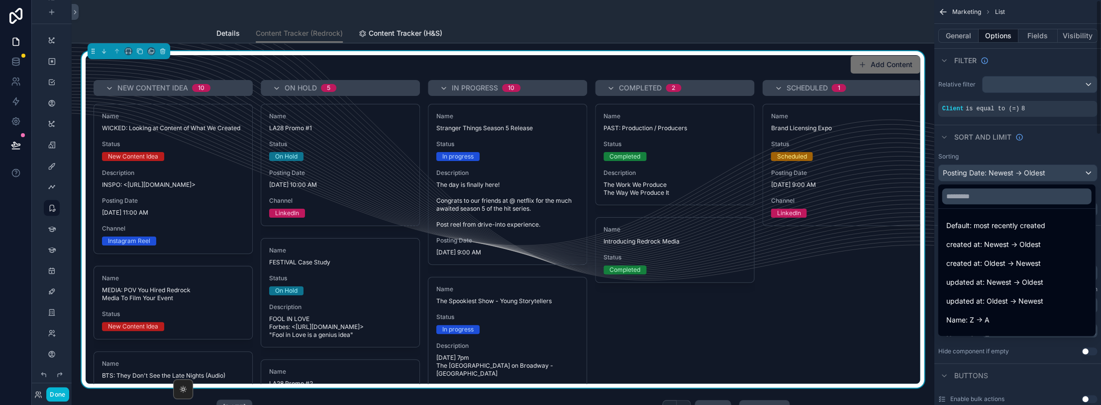
click at [1012, 156] on div "scrollable content" at bounding box center [550, 202] width 1101 height 405
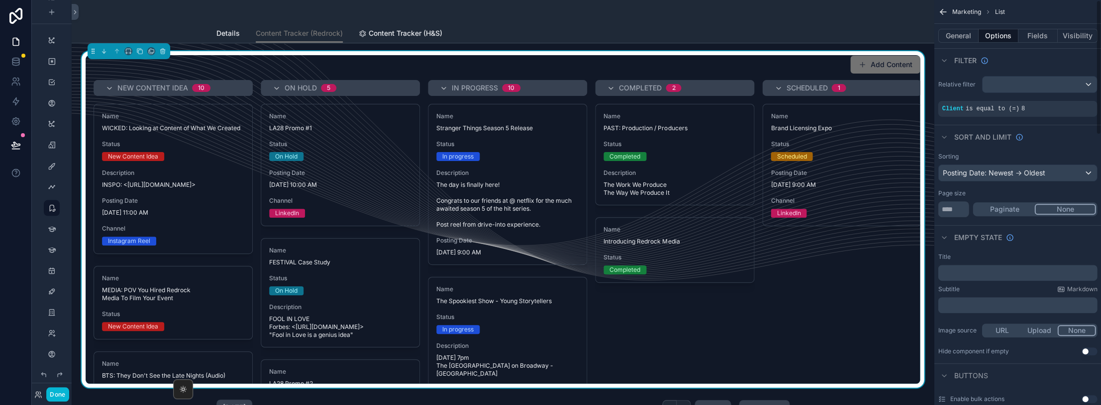
click at [1052, 173] on div "Posting Date: Newest -> Oldest" at bounding box center [1017, 173] width 158 height 16
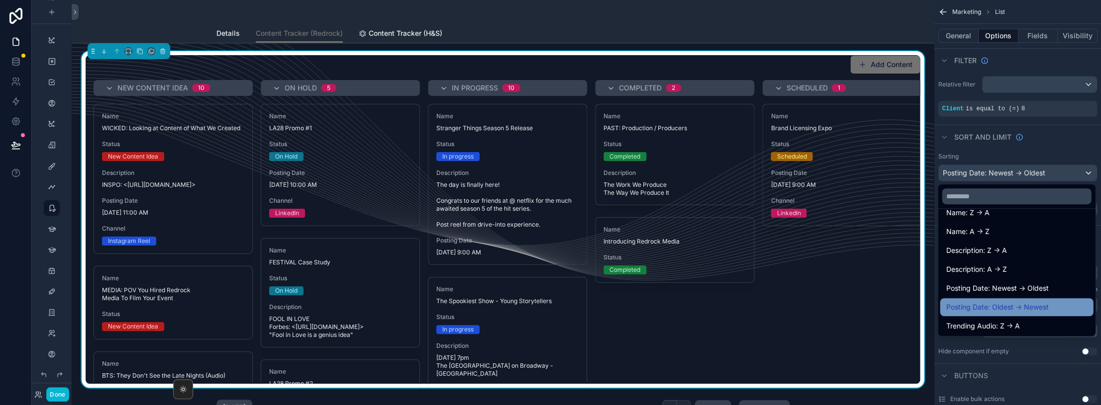
scroll to position [108, 0]
click at [1043, 159] on div "scrollable content" at bounding box center [550, 202] width 1101 height 405
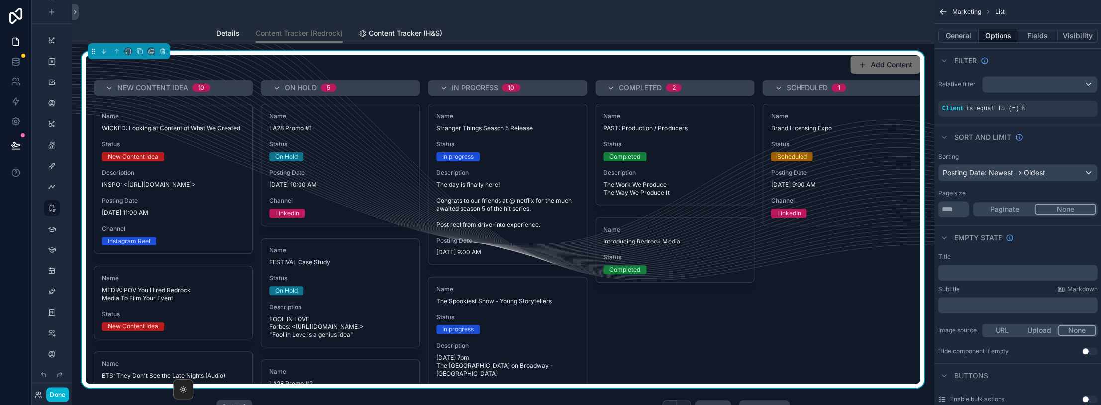
scroll to position [0, 0]
click at [616, 18] on div "scrollable content" at bounding box center [502, 12] width 573 height 24
click at [51, 398] on button "Done" at bounding box center [57, 395] width 22 height 14
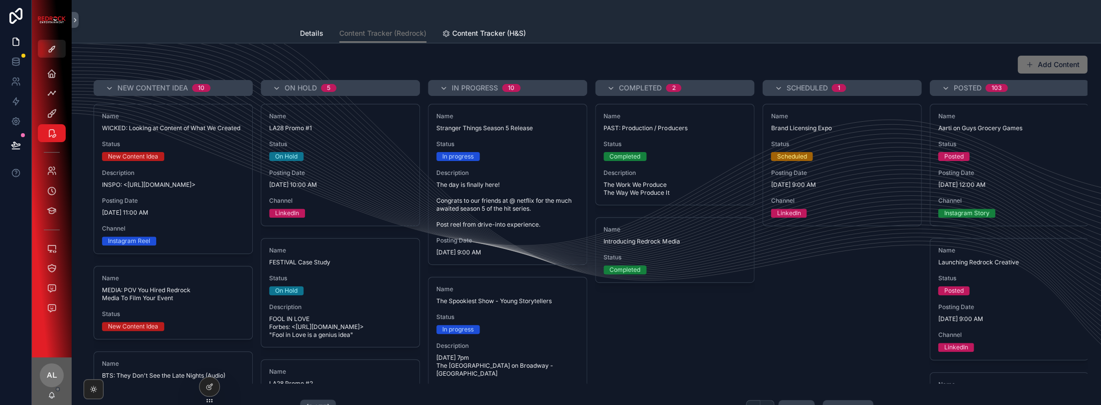
click at [881, 35] on div "Details Content Tracker (Redrock) Content Tracker (H&S)" at bounding box center [586, 33] width 1017 height 19
